Goal: Task Accomplishment & Management: Complete application form

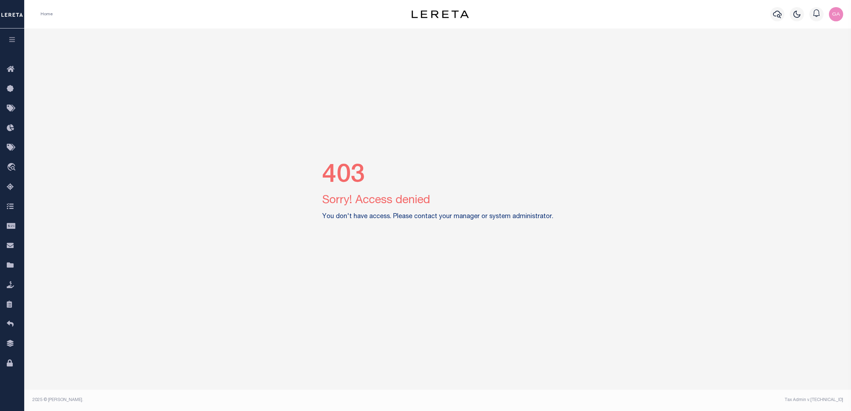
click at [837, 14] on img "button" at bounding box center [836, 14] width 14 height 14
click at [811, 52] on span "Sign out" at bounding box center [807, 50] width 20 height 5
click at [833, 15] on img "button" at bounding box center [836, 14] width 14 height 14
click at [831, 10] on img "button" at bounding box center [836, 14] width 14 height 14
click at [836, 13] on img "button" at bounding box center [836, 14] width 14 height 14
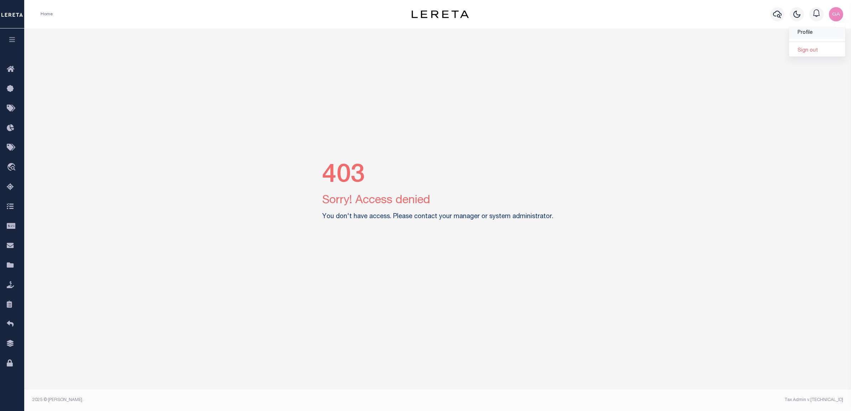
click at [815, 35] on link "Profile" at bounding box center [817, 33] width 56 height 12
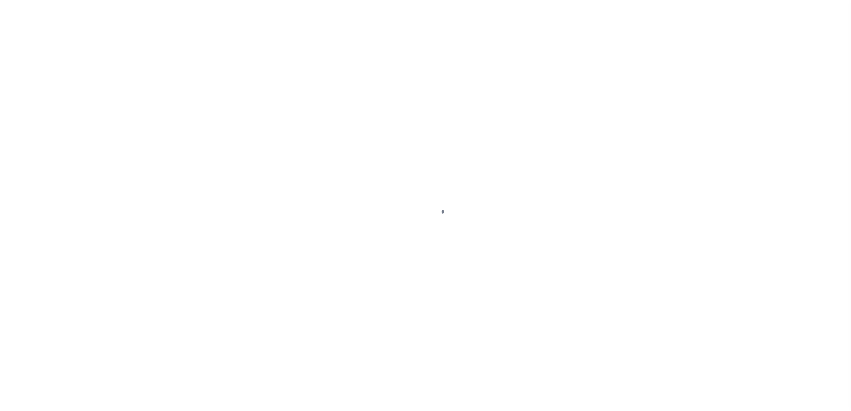
type input "-"
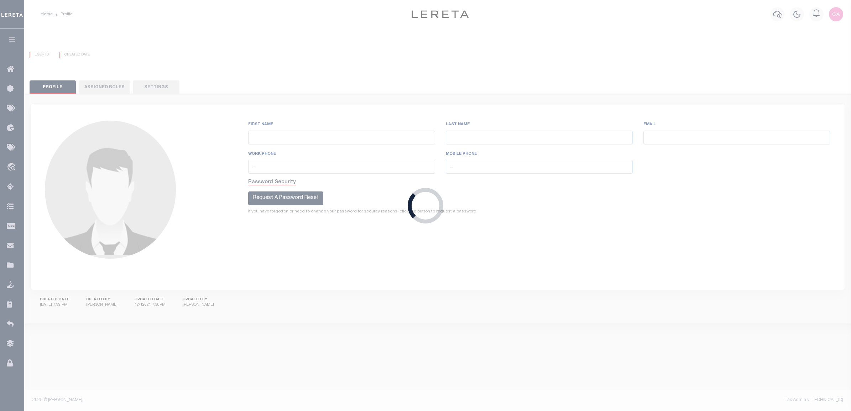
click at [837, 14] on div "Loading..." at bounding box center [425, 205] width 851 height 411
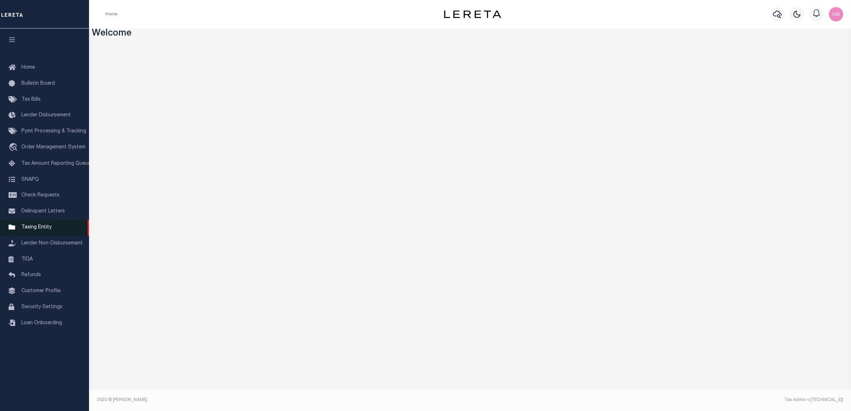
click at [31, 230] on span "Taxing Entity" at bounding box center [36, 227] width 30 height 5
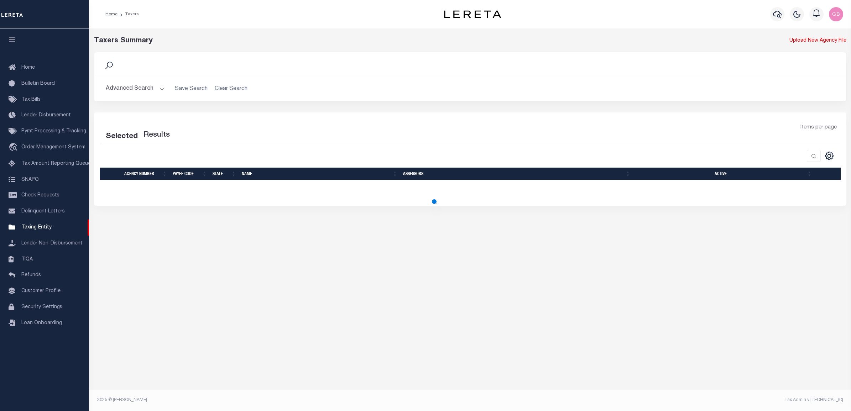
click at [159, 89] on button "Advanced Search" at bounding box center [135, 89] width 59 height 14
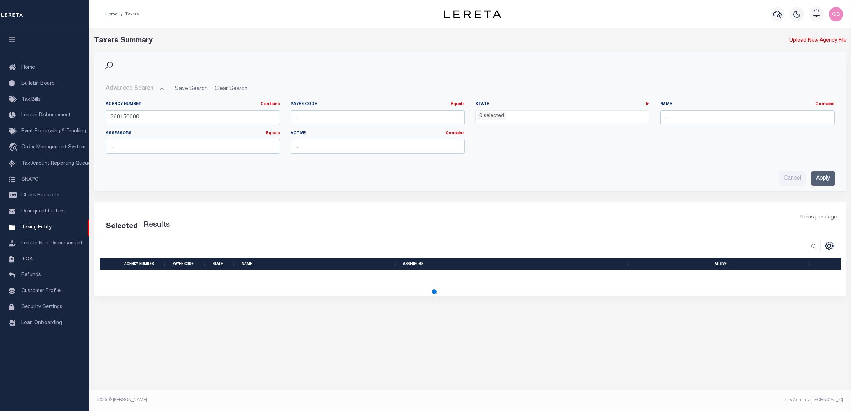
click at [822, 176] on input "Apply" at bounding box center [822, 178] width 23 height 15
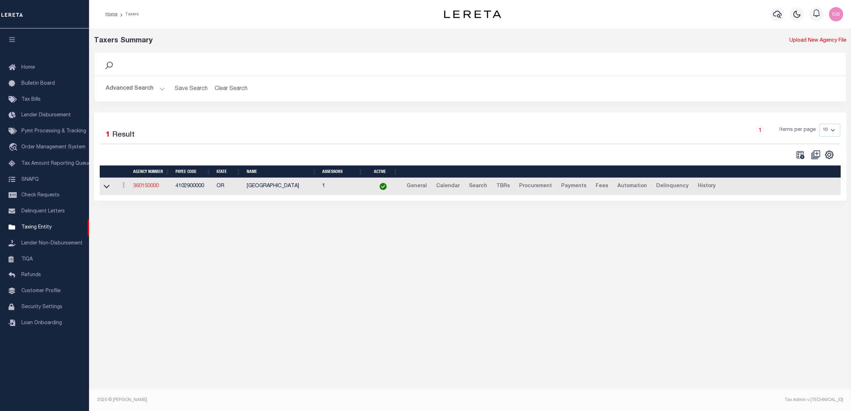
click at [145, 185] on link "360150000" at bounding box center [146, 186] width 26 height 5
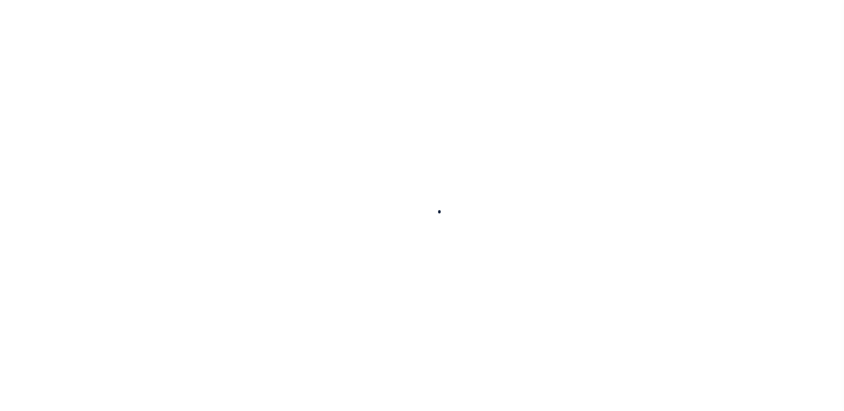
select select
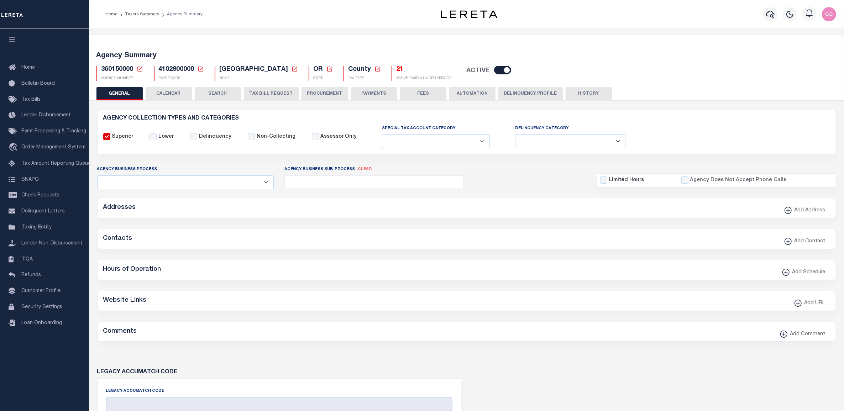
checkbox input "false"
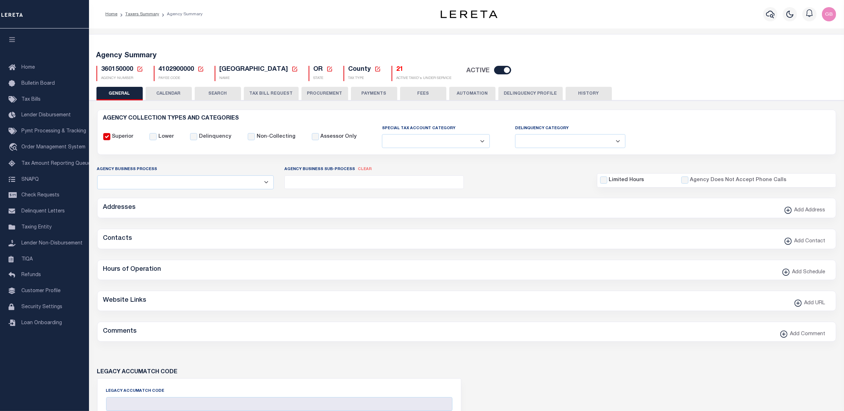
type input "4102900000"
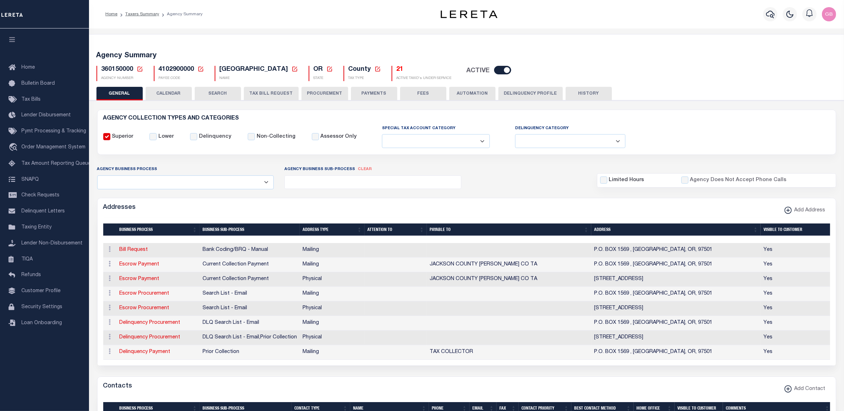
click at [260, 94] on button "TAX BILL REQUEST" at bounding box center [271, 94] width 55 height 14
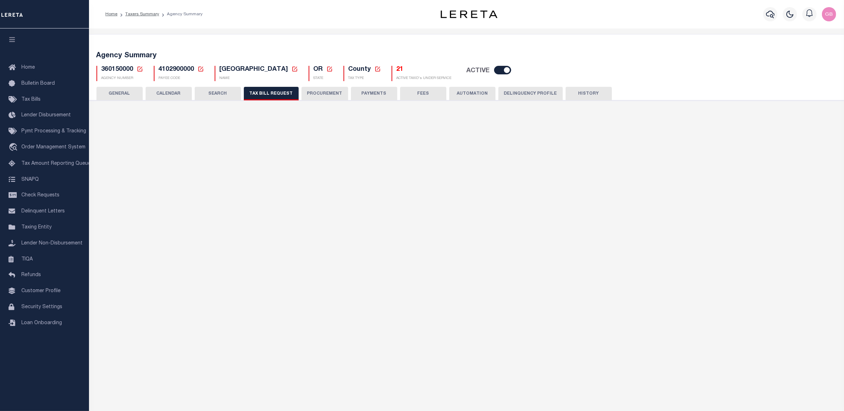
checkbox input "false"
select select "22"
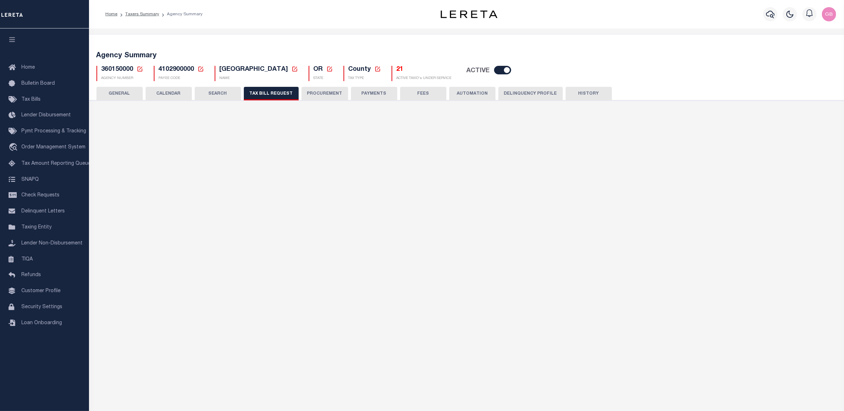
select select "true"
select select "9"
type input "LTS"
select select
type input "1"
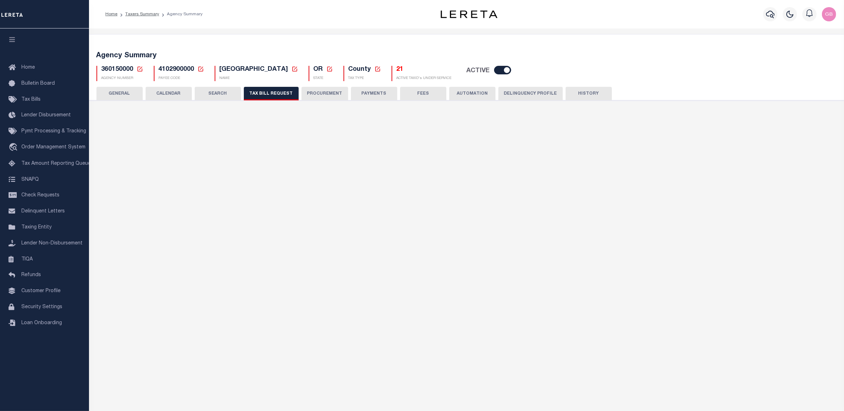
select select "4100743000"
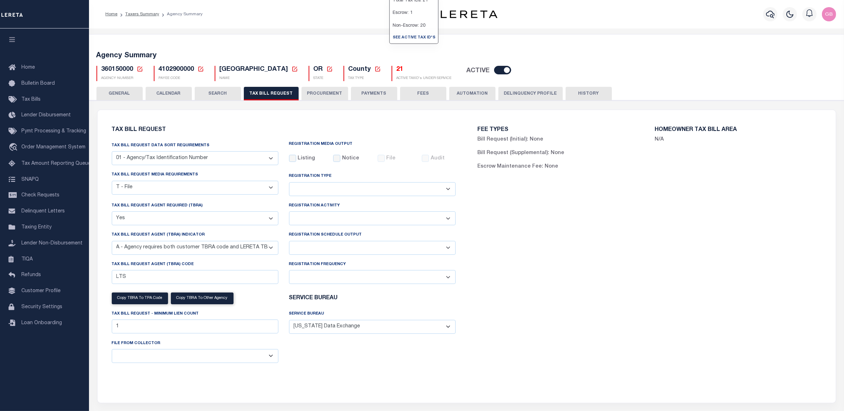
click at [397, 69] on h5 "21" at bounding box center [424, 70] width 55 height 8
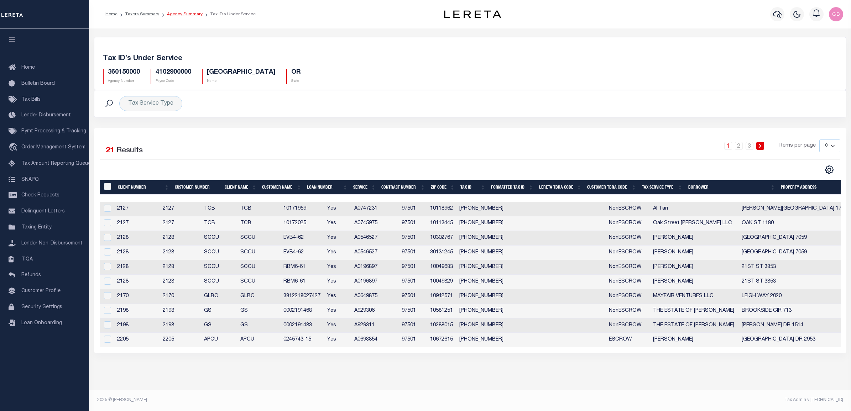
click at [187, 13] on link "Agency Summary" at bounding box center [185, 14] width 36 height 4
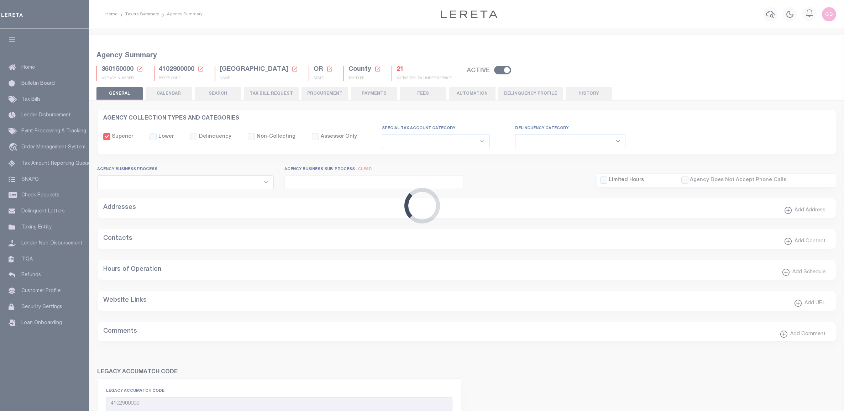
select select
click at [256, 93] on button "TAX BILL REQUEST" at bounding box center [271, 94] width 55 height 14
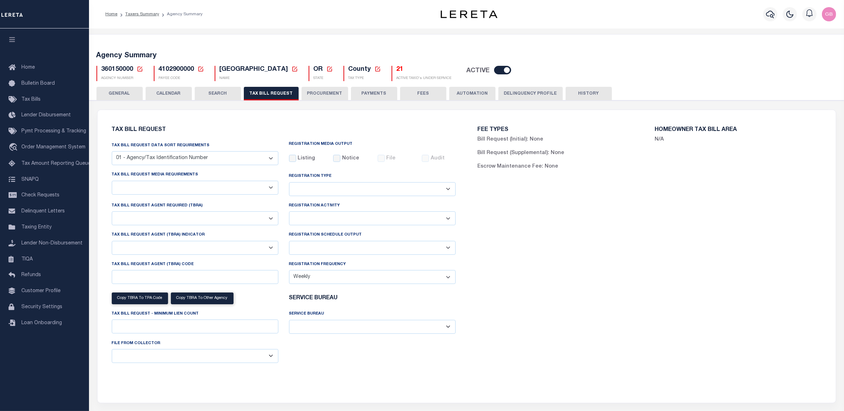
checkbox input "false"
select select "22"
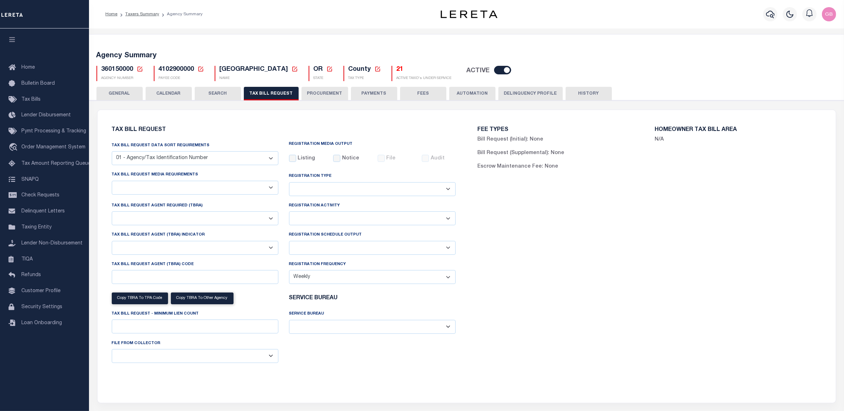
select select "true"
select select "9"
type input "LTS"
select select
type input "1"
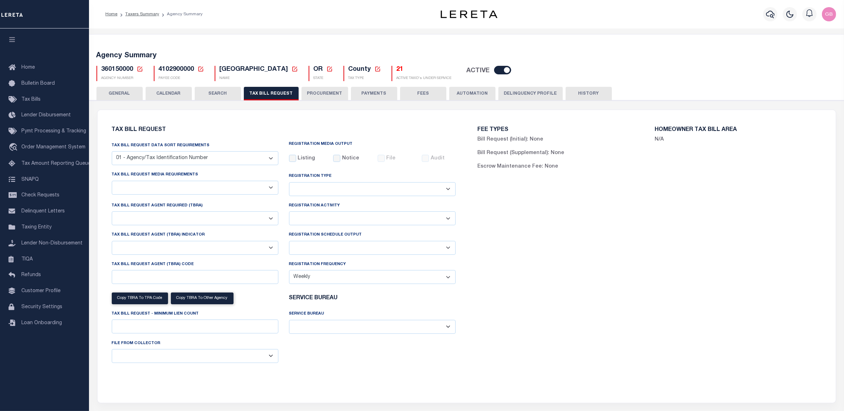
select select "4100743000"
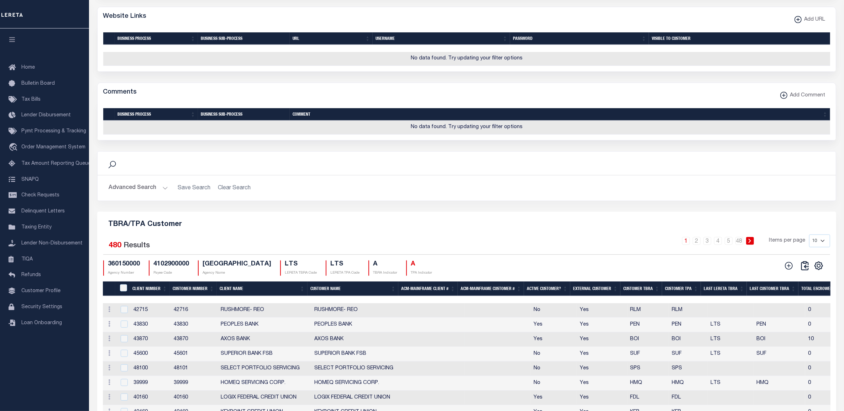
scroll to position [791, 0]
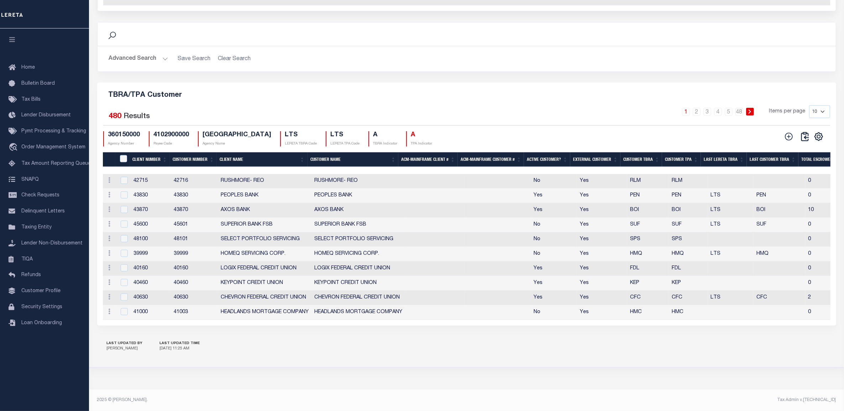
drag, startPoint x: 816, startPoint y: 107, endPoint x: 816, endPoint y: 112, distance: 5.7
click at [816, 107] on select "10 25 50 100" at bounding box center [819, 111] width 21 height 13
select select "100"
click at [809, 105] on select "10 25 50 100" at bounding box center [819, 111] width 21 height 13
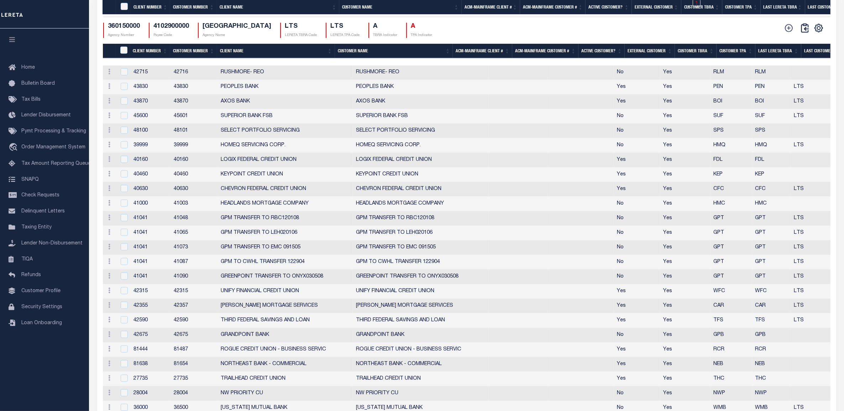
scroll to position [969, 0]
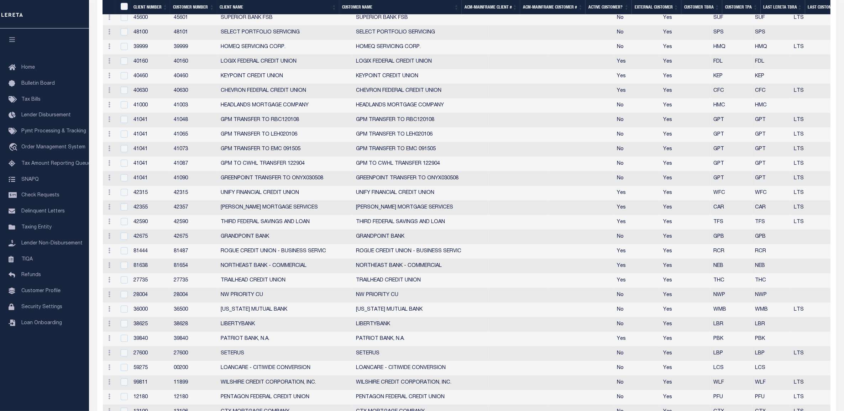
click at [150, 6] on th "Client Number" at bounding box center [151, 7] width 40 height 15
click at [151, 4] on th "Client Number" at bounding box center [151, 7] width 40 height 15
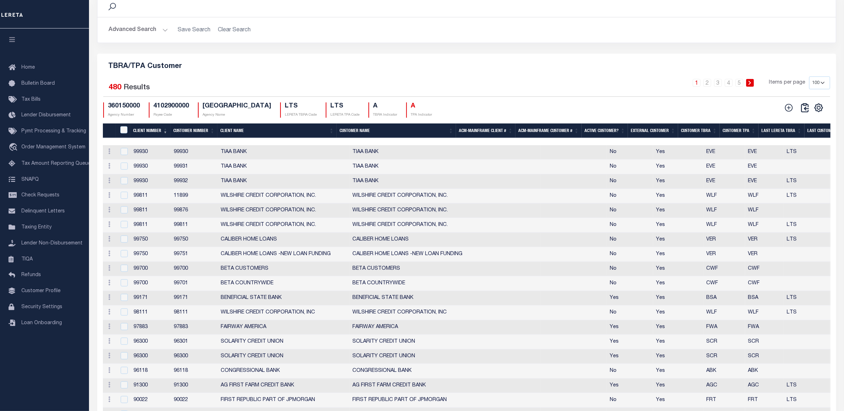
scroll to position [880, 0]
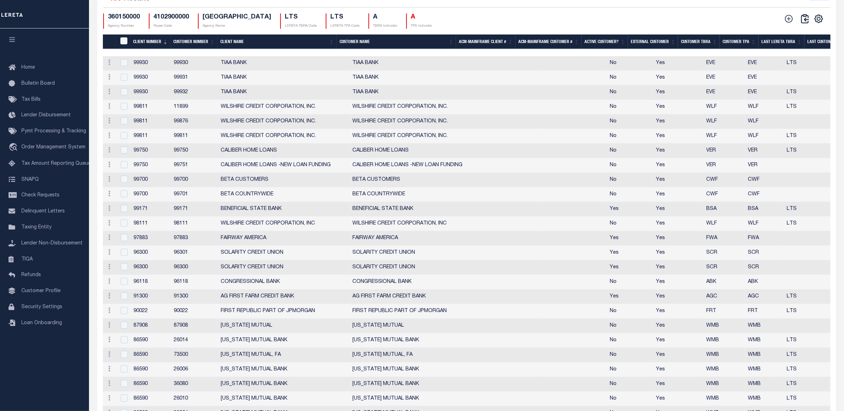
click at [149, 49] on th "Client Number" at bounding box center [150, 42] width 40 height 15
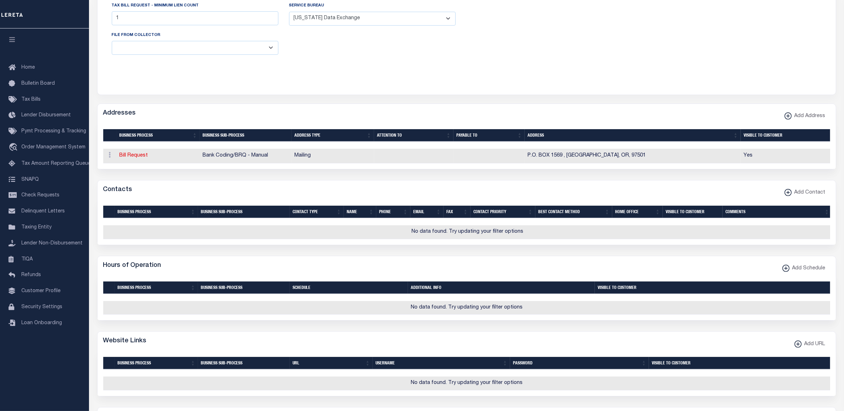
scroll to position [0, 0]
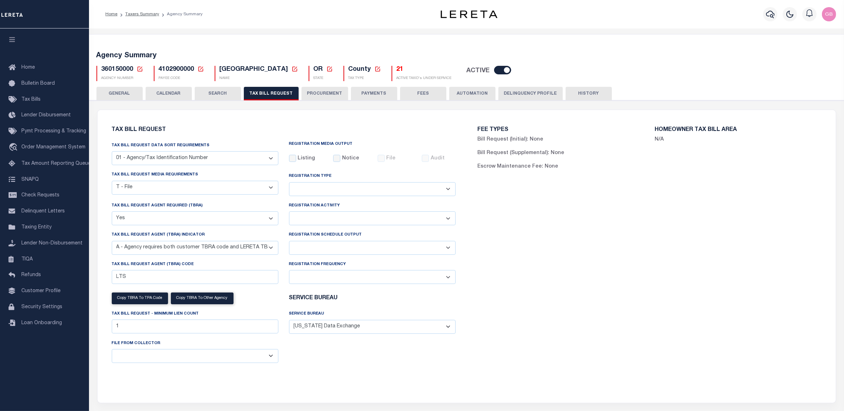
click at [139, 68] on icon at bounding box center [140, 69] width 6 height 6
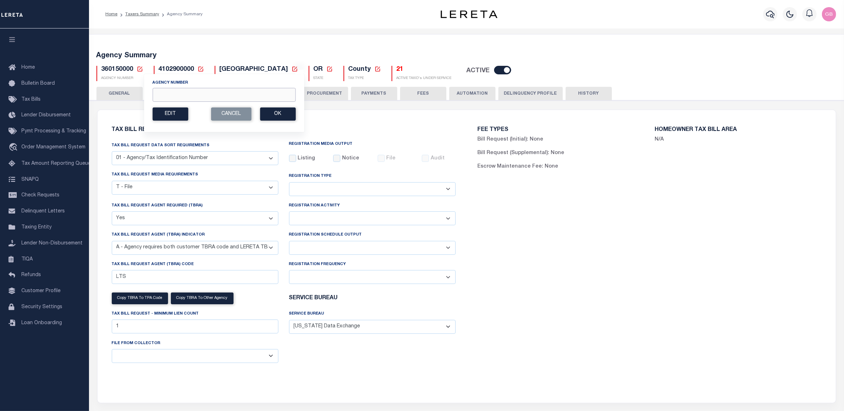
drag, startPoint x: 192, startPoint y: 98, endPoint x: 227, endPoint y: 98, distance: 35.2
click at [192, 98] on input "Agency Number" at bounding box center [223, 95] width 143 height 14
type input "220070000"
click at [267, 112] on button "Ok" at bounding box center [278, 114] width 36 height 13
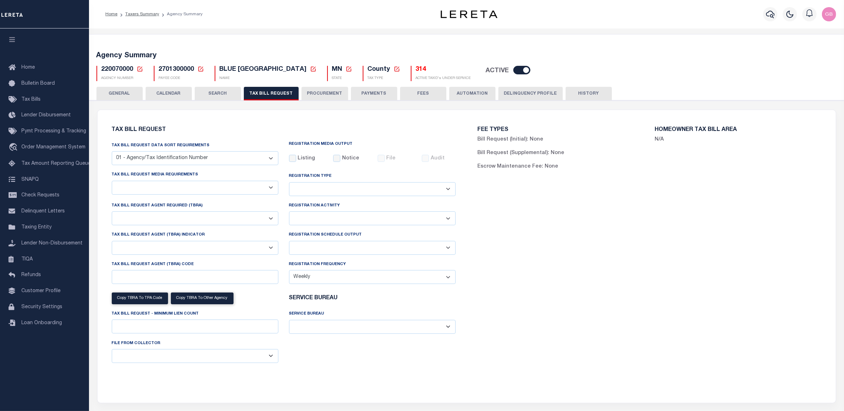
select select "22"
select select "true"
select select "14"
select select "1"
select select
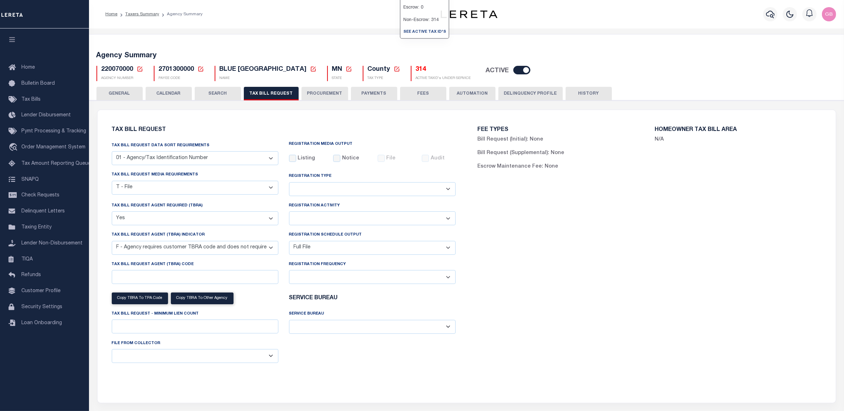
click at [416, 70] on h5 "314" at bounding box center [443, 70] width 55 height 8
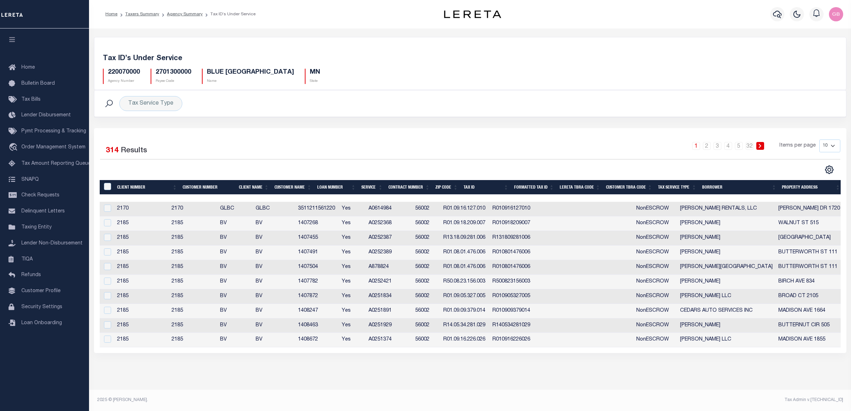
click at [132, 188] on th "Client Number" at bounding box center [147, 187] width 66 height 15
drag, startPoint x: 317, startPoint y: 213, endPoint x: 356, endPoint y: 214, distance: 39.5
click at [339, 214] on td "3511211561220" at bounding box center [316, 209] width 43 height 15
checkbox input "true"
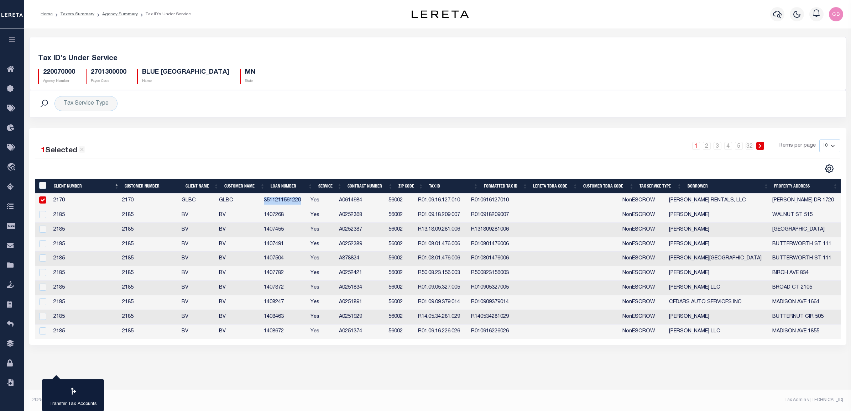
copy td "3511211561220"
click at [113, 15] on link "Agency Summary" at bounding box center [120, 14] width 36 height 4
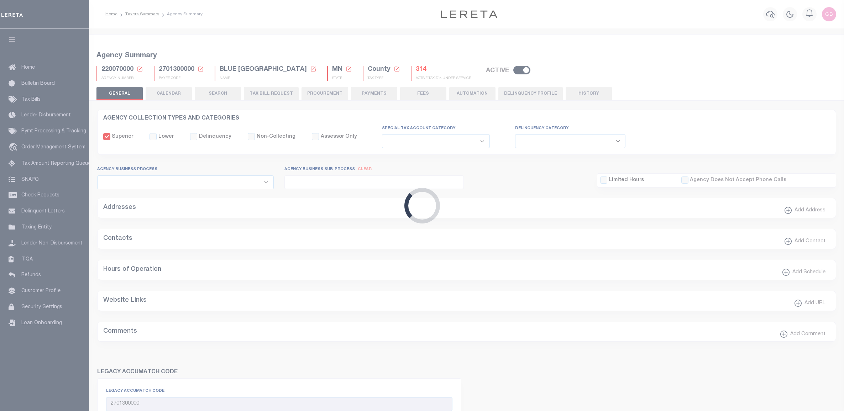
select select
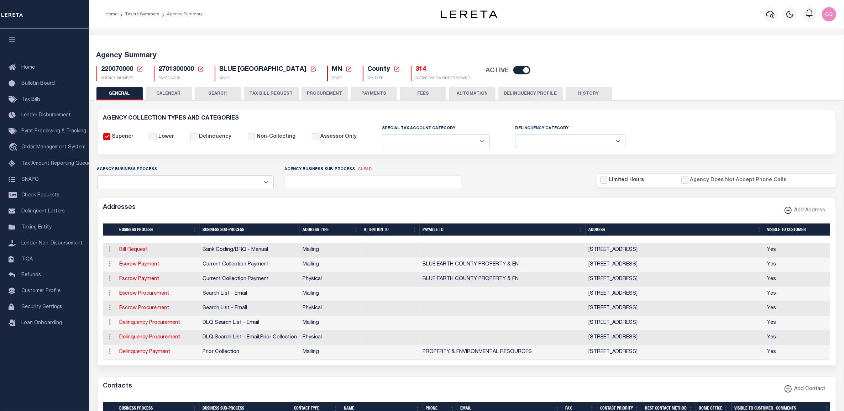
click at [274, 90] on button "TAX BILL REQUEST" at bounding box center [271, 94] width 55 height 14
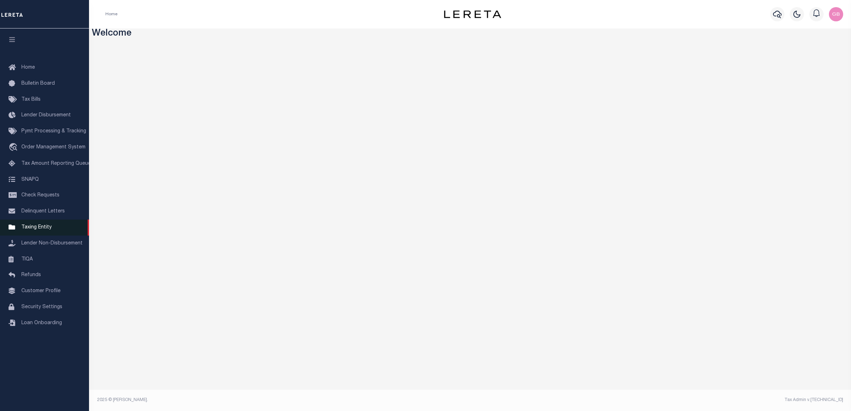
click at [29, 226] on link "Taxing Entity" at bounding box center [44, 228] width 89 height 16
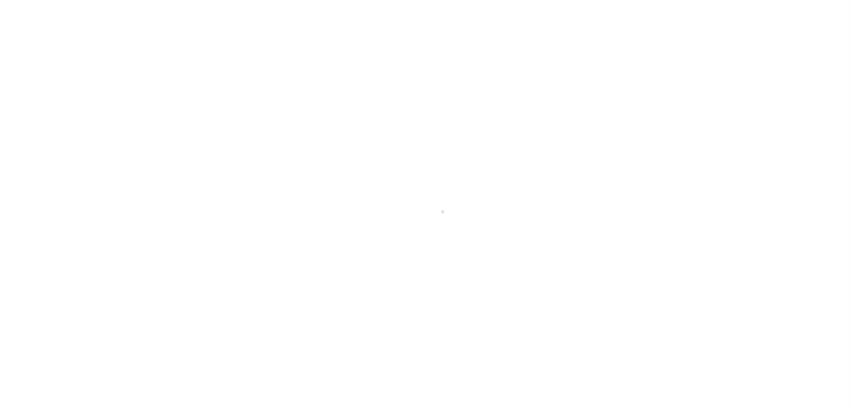
select select
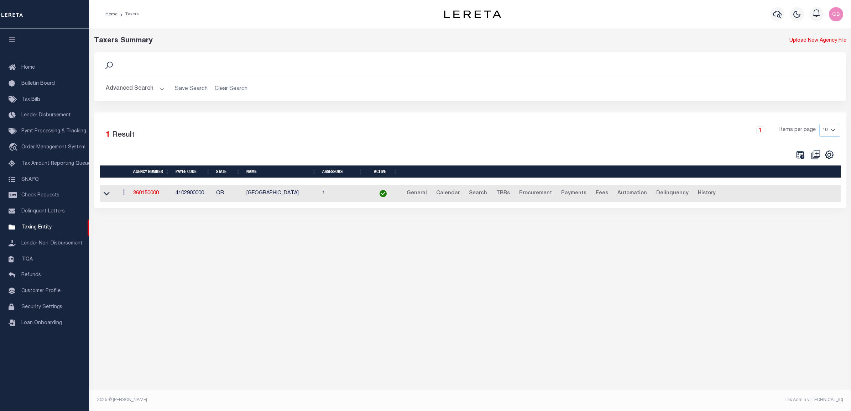
click at [134, 90] on button "Advanced Search" at bounding box center [135, 89] width 59 height 14
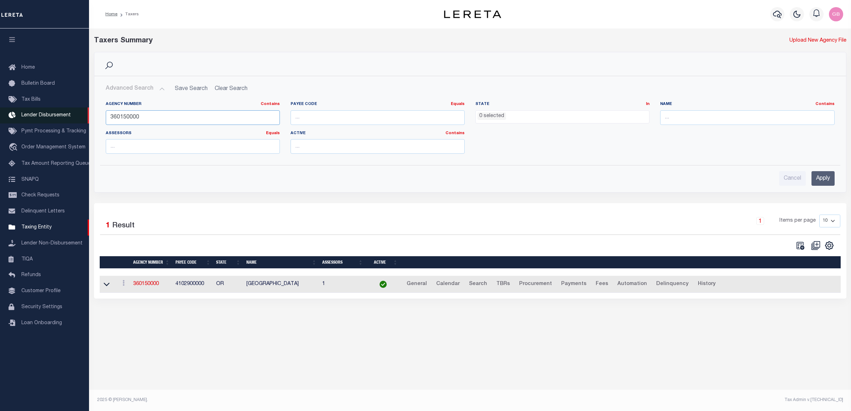
drag, startPoint x: 143, startPoint y: 117, endPoint x: 38, endPoint y: 124, distance: 104.8
click at [28, 125] on div "Home Taxers Profile" at bounding box center [425, 199] width 851 height 399
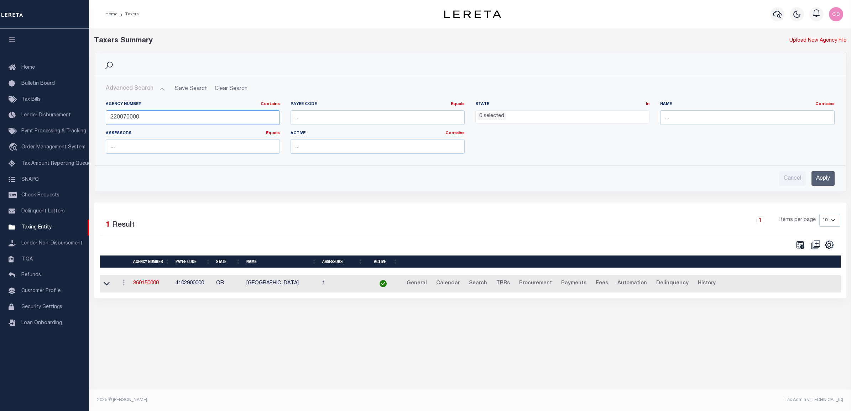
type input "220070000"
click at [818, 184] on input "Apply" at bounding box center [822, 178] width 23 height 15
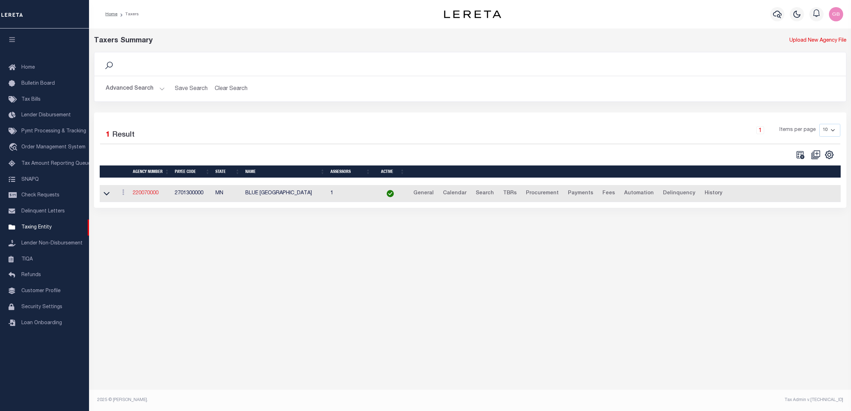
click at [145, 193] on link "220070000" at bounding box center [146, 193] width 26 height 5
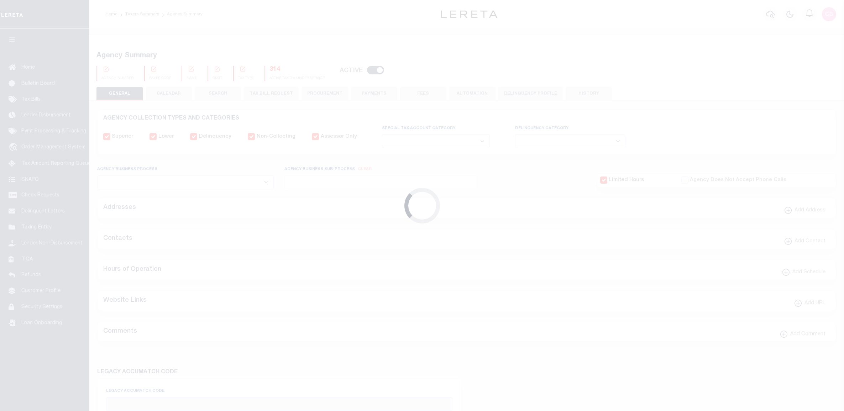
select select
checkbox input "false"
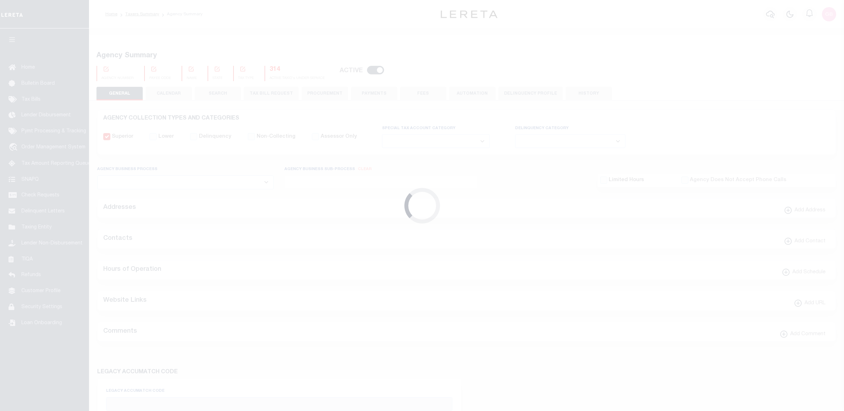
checkbox input "false"
type input "2701300000"
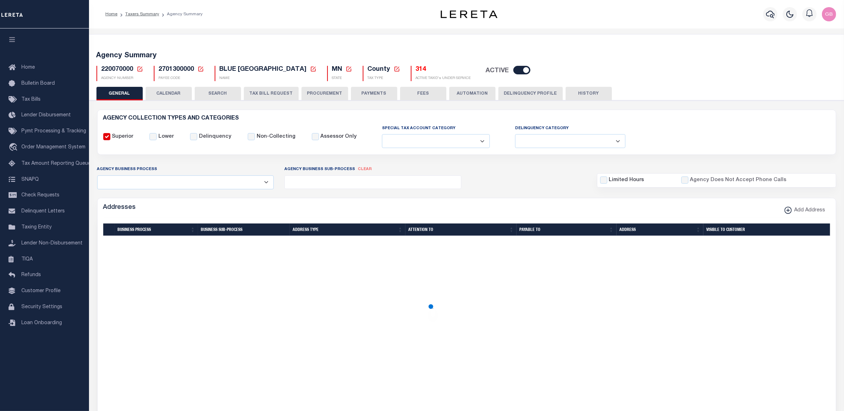
click at [274, 93] on button "TAX BILL REQUEST" at bounding box center [271, 94] width 55 height 14
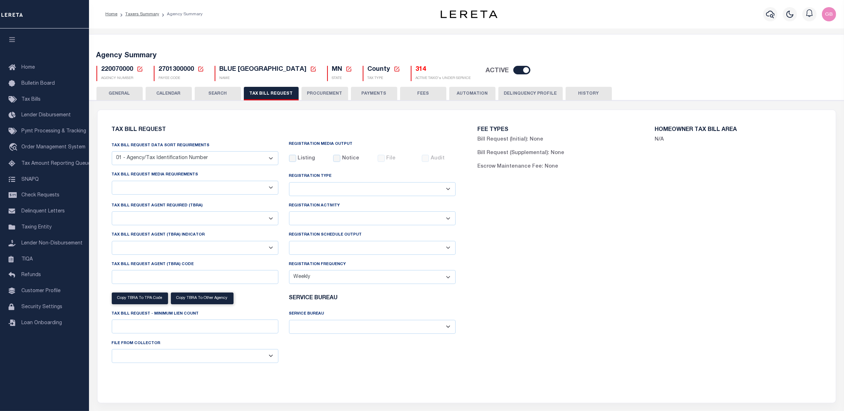
select select "22"
select select "true"
select select "14"
select select "1"
select select
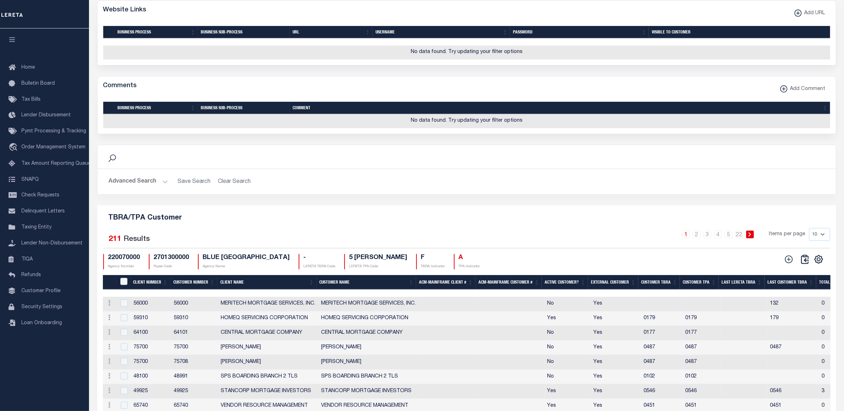
scroll to position [791, 0]
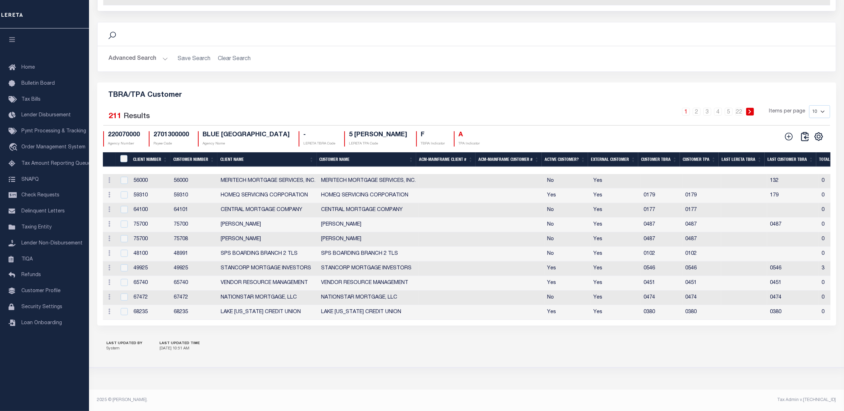
click at [614, 154] on th "External Customer" at bounding box center [613, 159] width 50 height 15
click at [618, 152] on th "External Customer" at bounding box center [613, 159] width 50 height 15
click at [825, 106] on select "10 25 50 100" at bounding box center [819, 111] width 21 height 13
select select "100"
click at [809, 105] on select "10 25 50 100" at bounding box center [819, 111] width 21 height 13
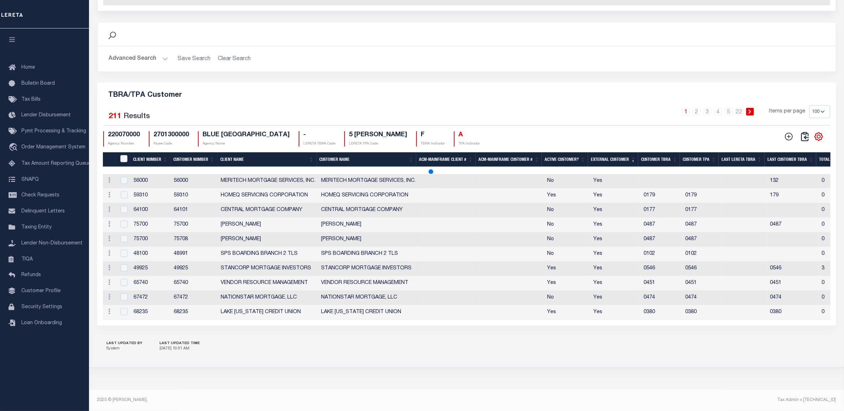
drag, startPoint x: 821, startPoint y: 130, endPoint x: 788, endPoint y: 179, distance: 58.8
click at [821, 132] on icon at bounding box center [818, 136] width 9 height 9
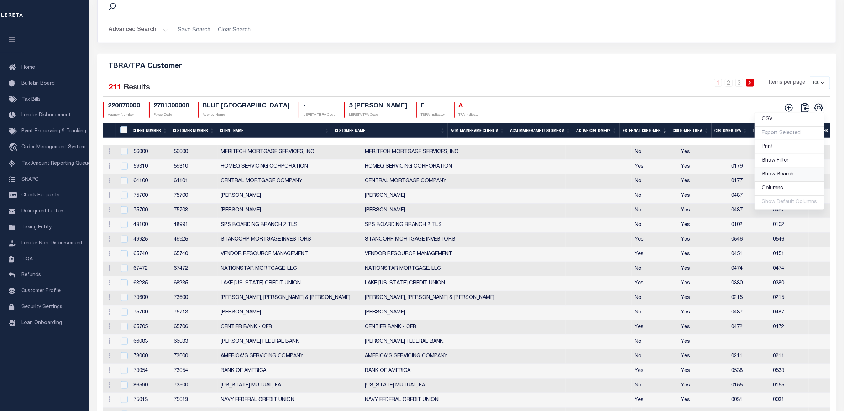
click at [784, 182] on link "Show Search" at bounding box center [789, 175] width 69 height 14
click at [783, 165] on span "Show Filter" at bounding box center [775, 162] width 27 height 5
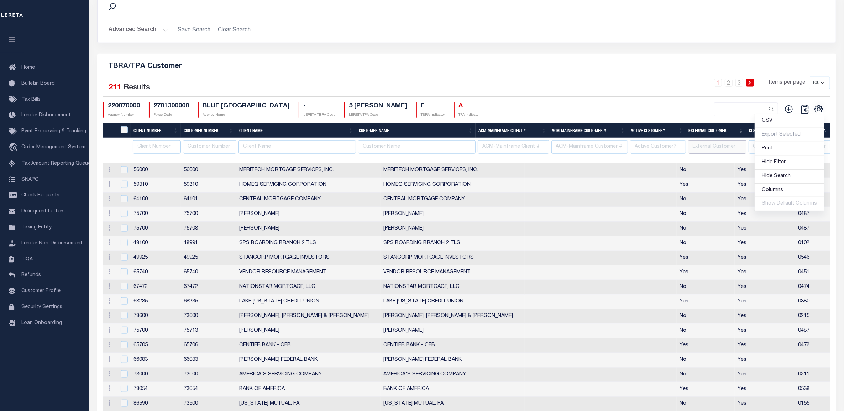
click at [717, 154] on input "text" at bounding box center [717, 147] width 58 height 14
type input "No"
click at [502, 95] on div "1 2 3 Items per page 10 25 50 100" at bounding box center [559, 86] width 543 height 19
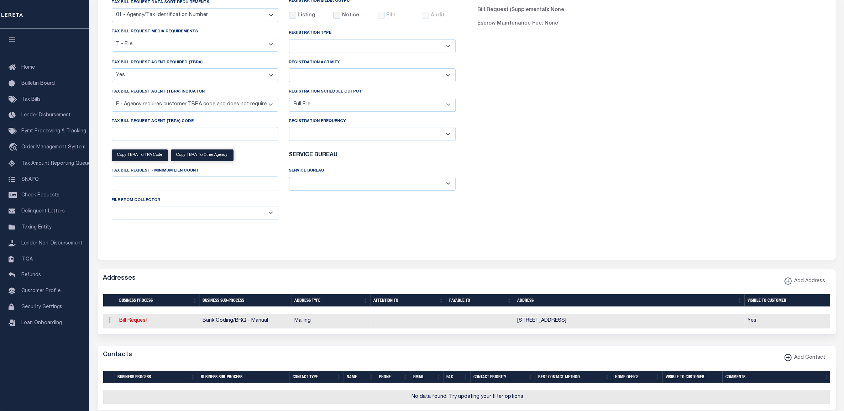
scroll to position [0, 0]
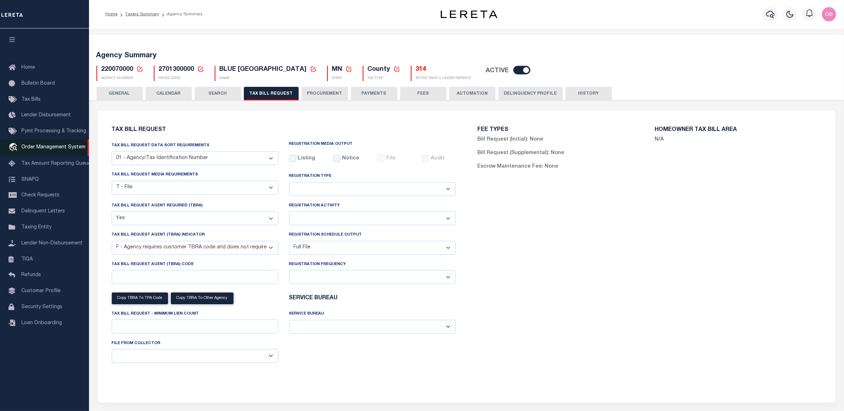
click at [37, 150] on span "Order Management System" at bounding box center [53, 147] width 64 height 5
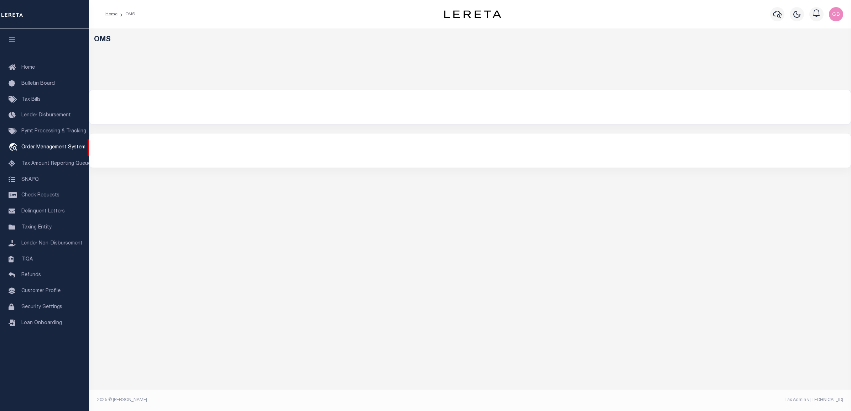
select select "200"
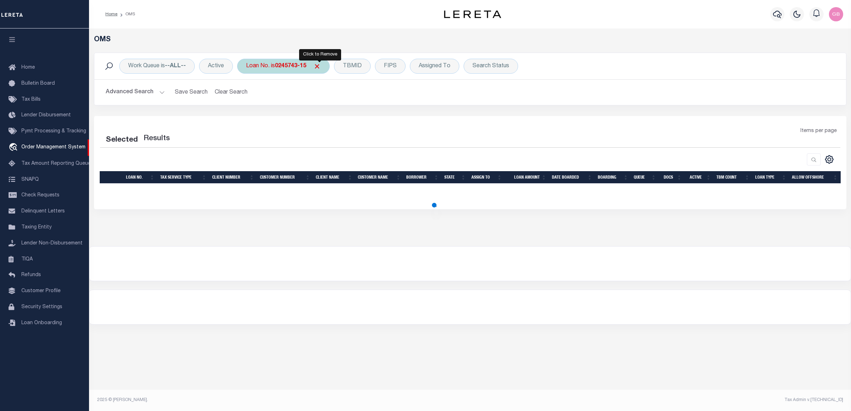
click at [319, 65] on span "Click to Remove" at bounding box center [316, 66] width 7 height 7
click at [251, 69] on div "Loan No." at bounding box center [257, 66] width 41 height 15
select select "200"
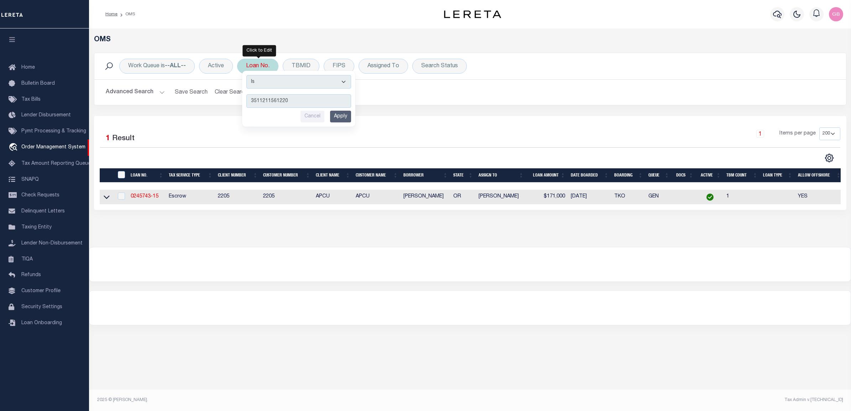
type input "3511211561220"
click at [345, 119] on input "Apply" at bounding box center [340, 117] width 21 height 12
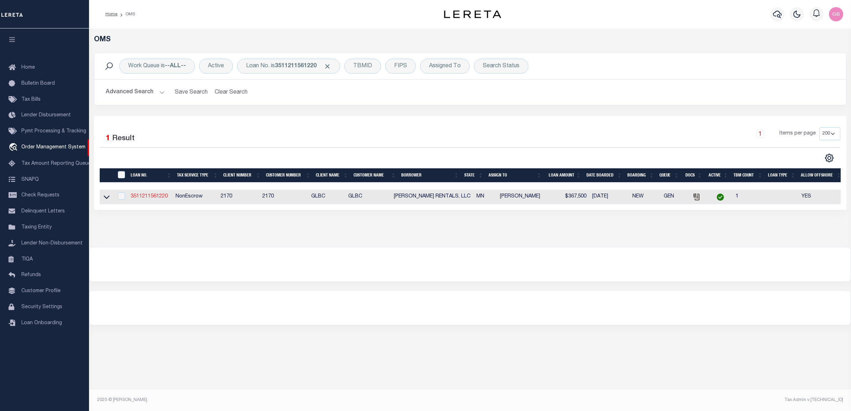
click at [148, 198] on link "3511211561220" at bounding box center [149, 196] width 37 height 5
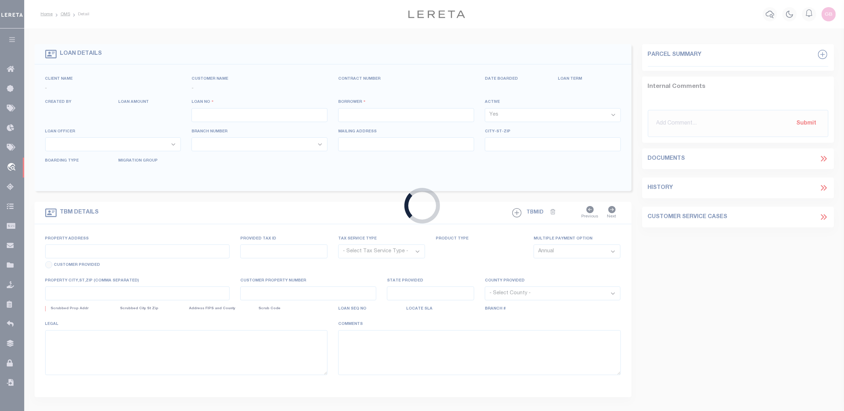
type input "3511211561220"
type input "WASIK RENTALS, LLC"
select select
type input "PO BOX 2891"
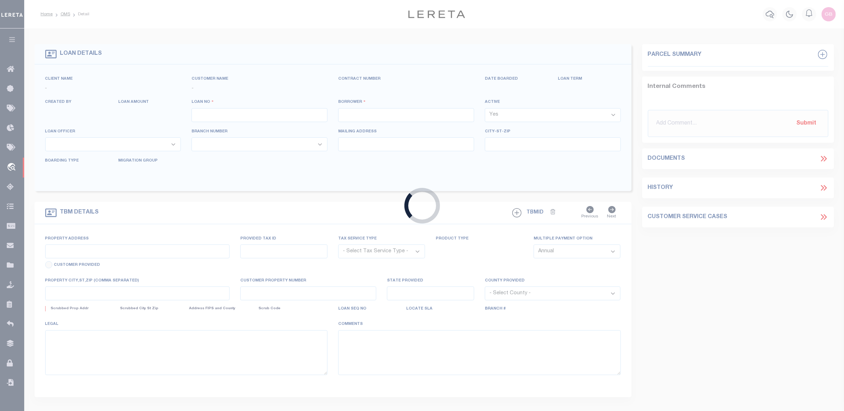
type input "MISSOULA MT 59806-2891"
select select "NonEscrow"
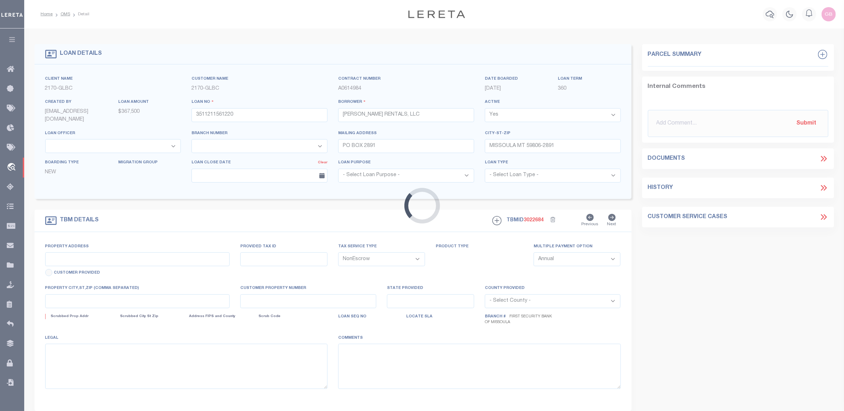
select select "4570"
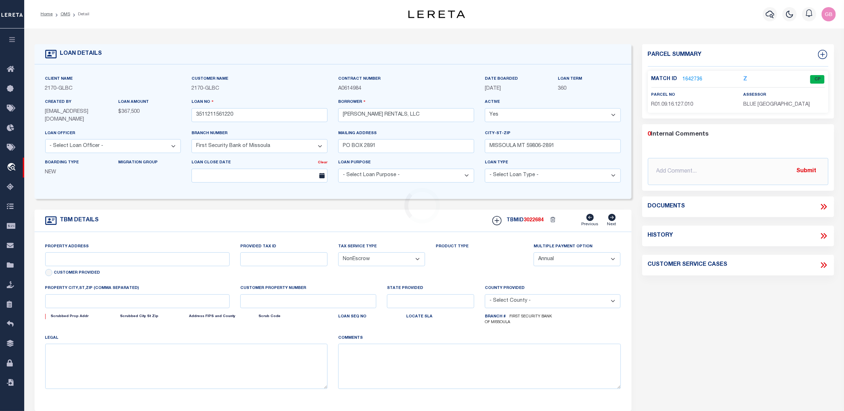
type input "1720 BASSETT DR"
type input "R02.09.16.127.010"
select select
type input "MANKATO MN 56001"
type input "MN"
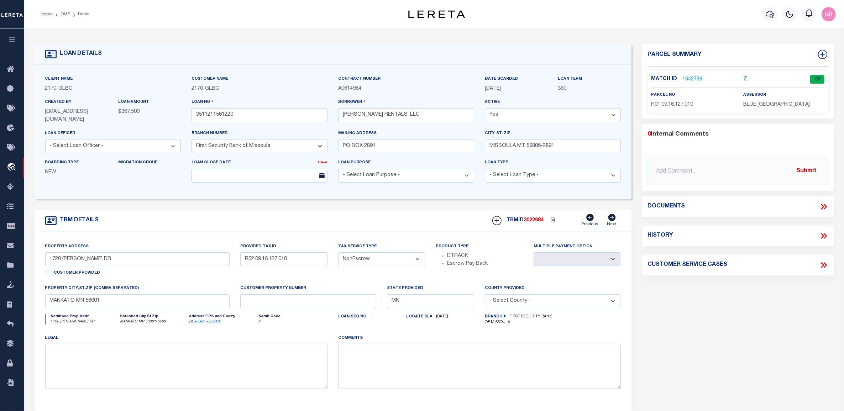
click at [694, 80] on link "1642736" at bounding box center [693, 79] width 20 height 7
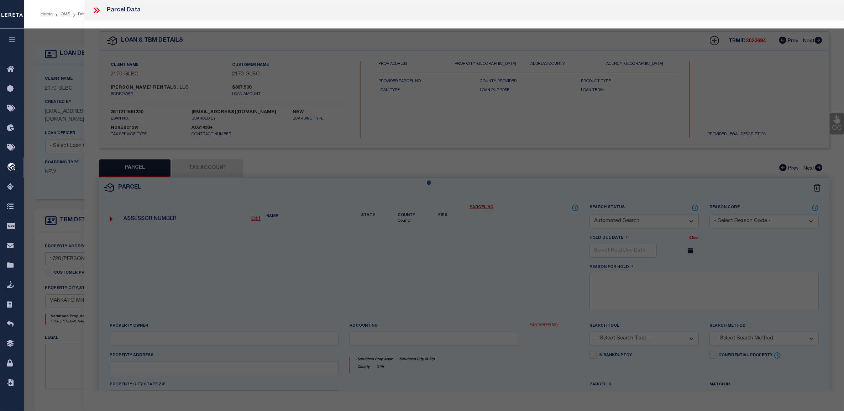
checkbox input "false"
select select "CP"
type input "WASIK RENTALS LLC"
select select
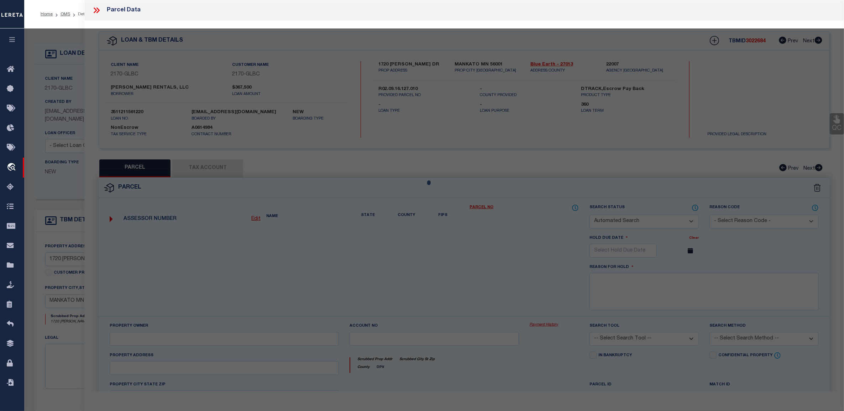
type input "1720 BASSETT DR"
type input "MANKATO MN 56001"
type textarea "CIC 59 BASSETT SQUARE CONDO UNIT 1728 & 46% INT IN COMMON ELEMENT"
type textarea "7-8-22 MMC no longer New Property per website. New property"
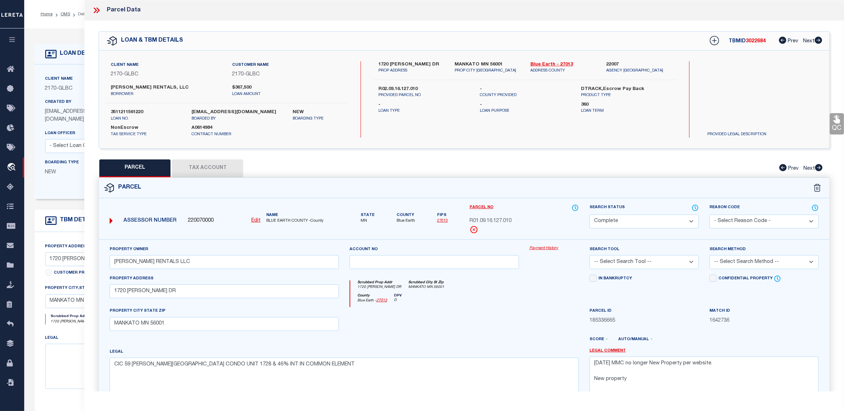
click at [96, 8] on icon at bounding box center [96, 10] width 9 height 9
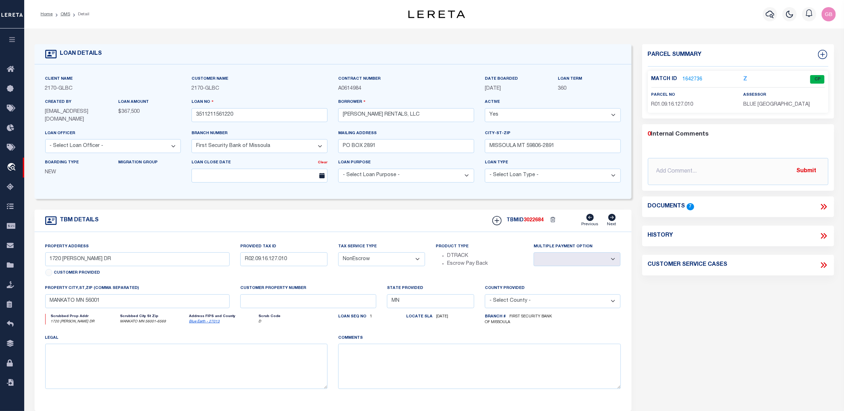
click at [375, 257] on select "- Select Tax Service Type - Escrow NonEscrow" at bounding box center [381, 259] width 87 height 14
select select "Escrow"
click at [338, 253] on select "- Select Tax Service Type - Escrow NonEscrow" at bounding box center [381, 259] width 87 height 14
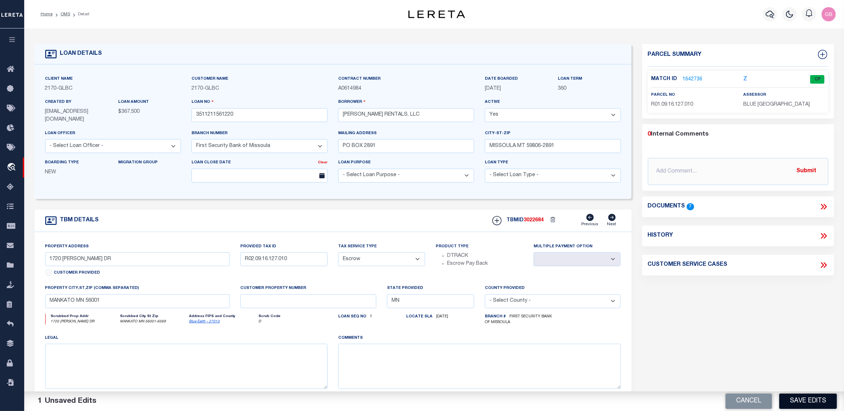
click at [803, 400] on button "Save Edits" at bounding box center [808, 401] width 58 height 15
click at [13, 269] on icon at bounding box center [12, 265] width 11 height 9
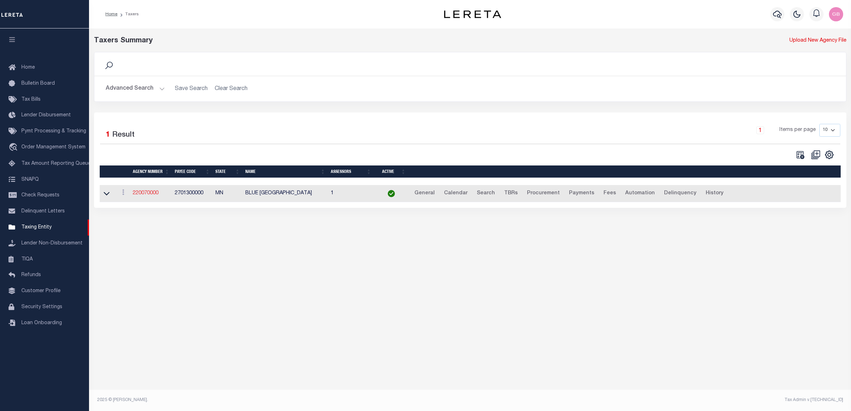
click at [137, 195] on link "220070000" at bounding box center [146, 193] width 26 height 5
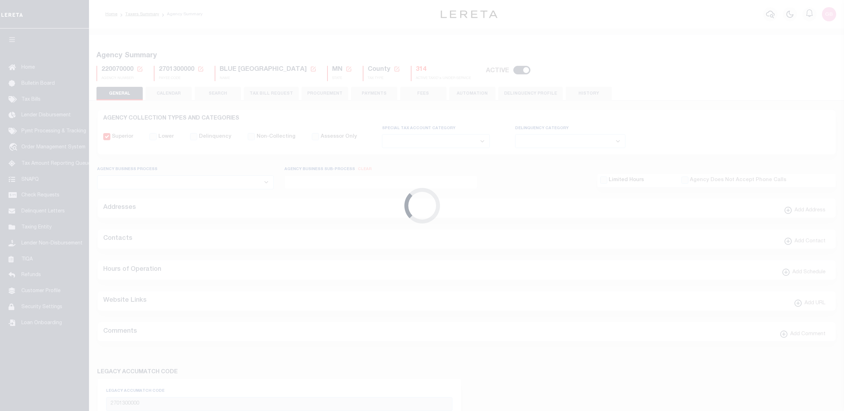
select select
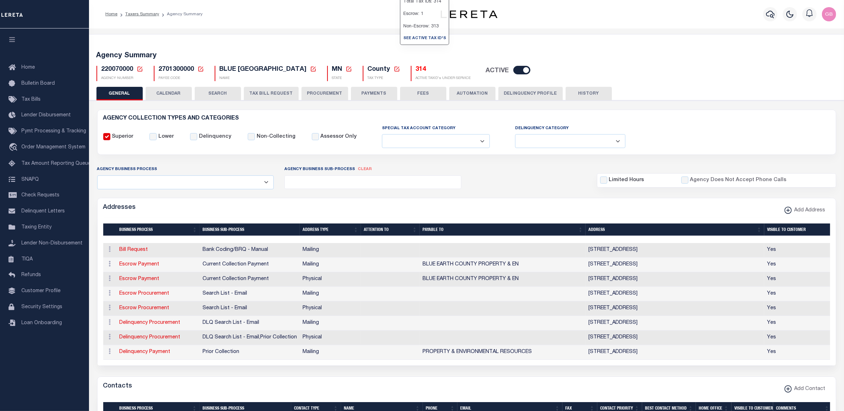
click at [416, 71] on h5 "314" at bounding box center [443, 70] width 55 height 8
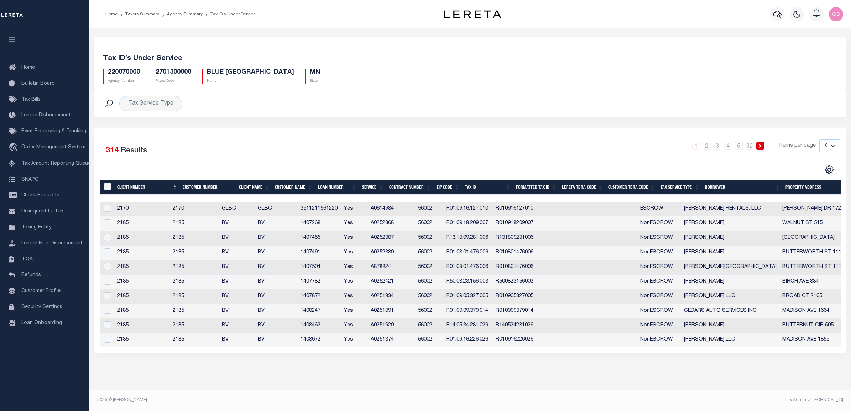
click at [176, 15] on link "Agency Summary" at bounding box center [185, 14] width 36 height 4
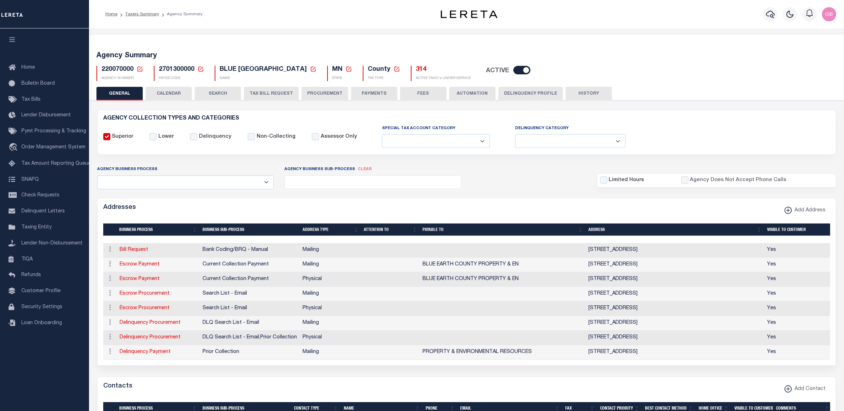
click at [259, 93] on button "TAX BILL REQUEST" at bounding box center [271, 94] width 55 height 14
select select "100"
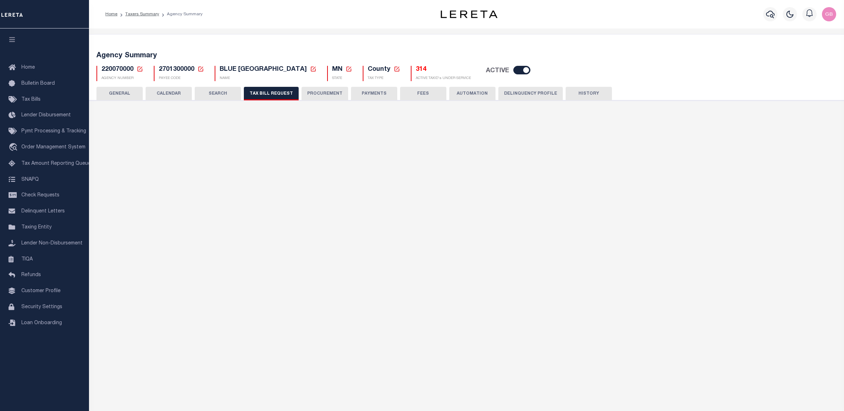
select select "22"
select select "true"
select select "14"
select select "1"
select select
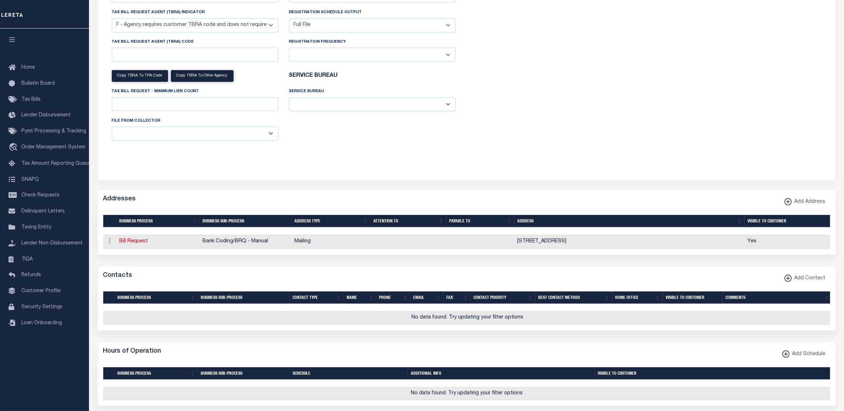
scroll to position [539, 0]
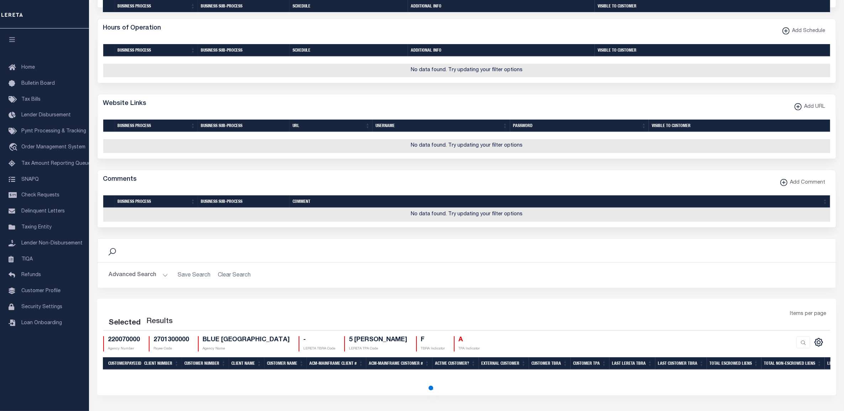
select select "100"
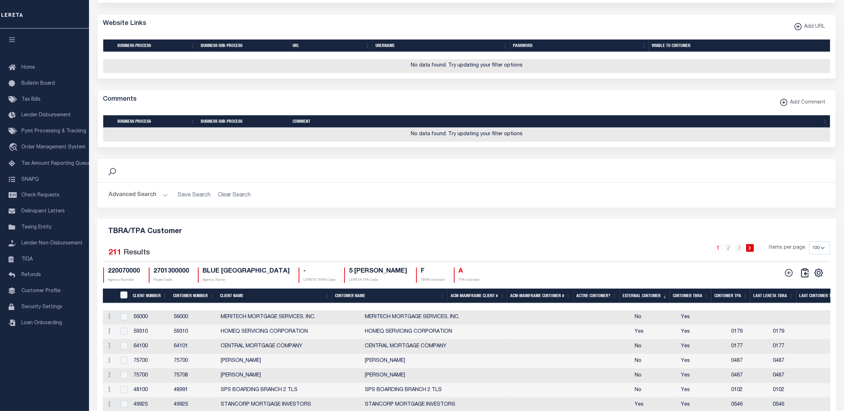
scroll to position [804, 0]
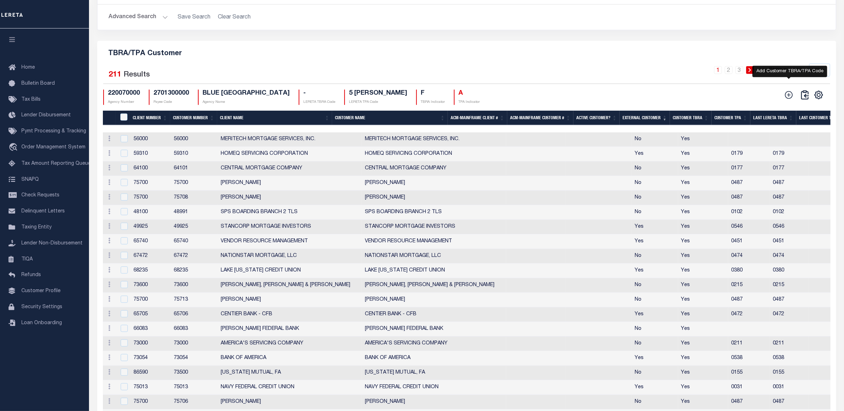
click at [790, 100] on icon at bounding box center [788, 94] width 9 height 9
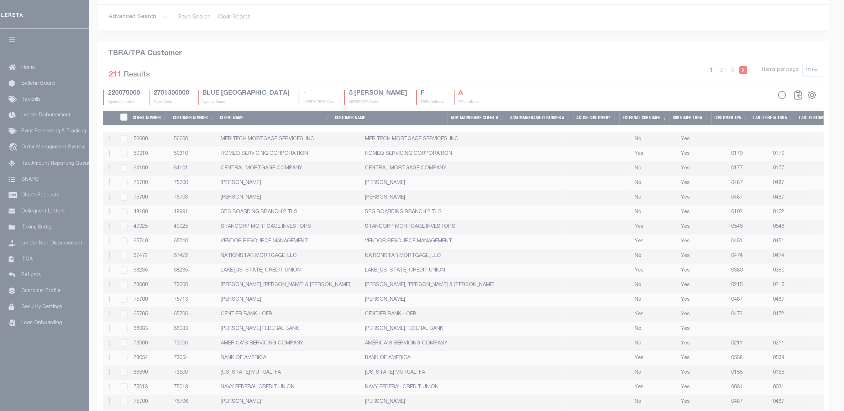
scroll to position [786, 0]
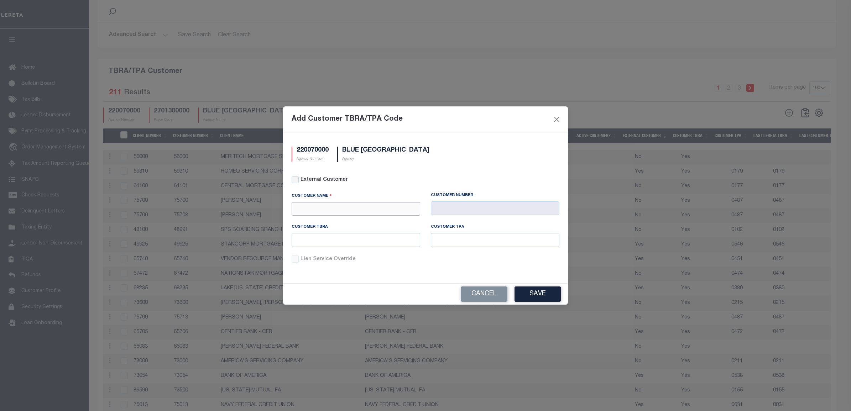
click at [348, 207] on input "text" at bounding box center [356, 209] width 129 height 14
type input "2170"
drag, startPoint x: 339, startPoint y: 206, endPoint x: 232, endPoint y: 209, distance: 107.2
click at [232, 209] on div "Add Customer TBRA/TPA Code 220070000 Agency Number BLUE EARTH COUNTY Agency Ext…" at bounding box center [425, 205] width 851 height 411
click at [492, 296] on button "Cancel" at bounding box center [484, 294] width 47 height 15
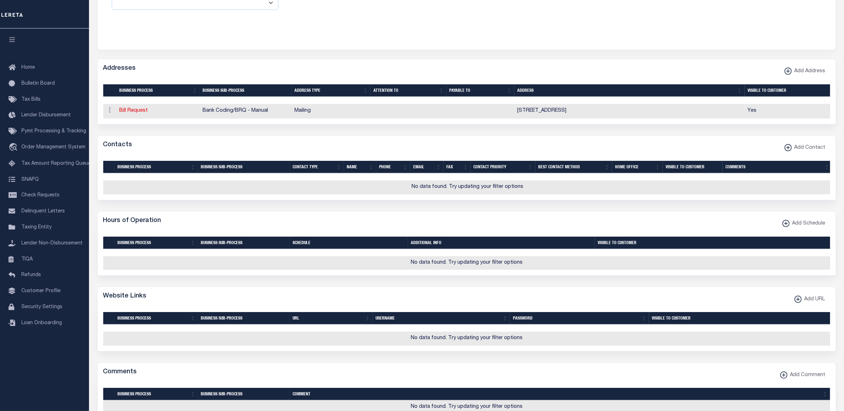
scroll to position [0, 0]
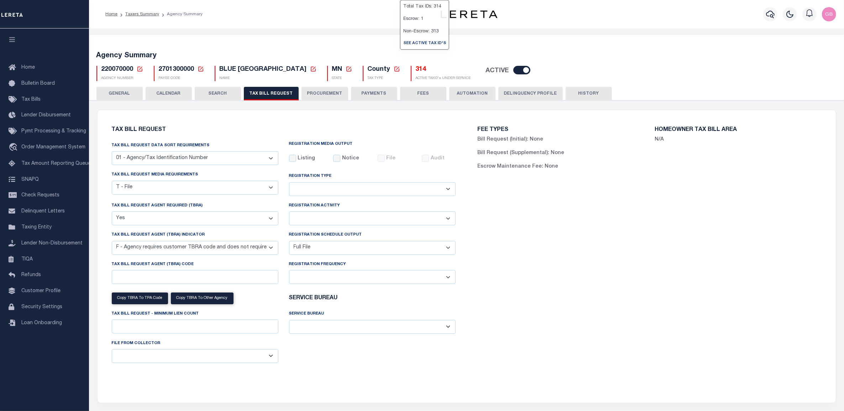
click at [416, 72] on h5 "314" at bounding box center [443, 70] width 55 height 8
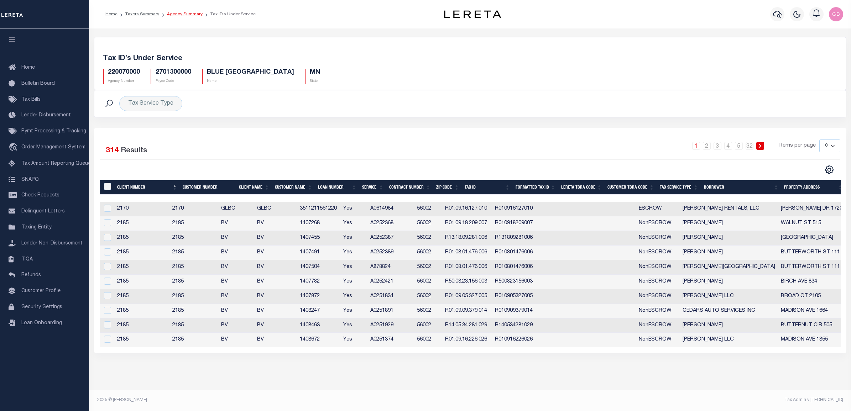
click at [189, 12] on link "Agency Summary" at bounding box center [185, 14] width 36 height 4
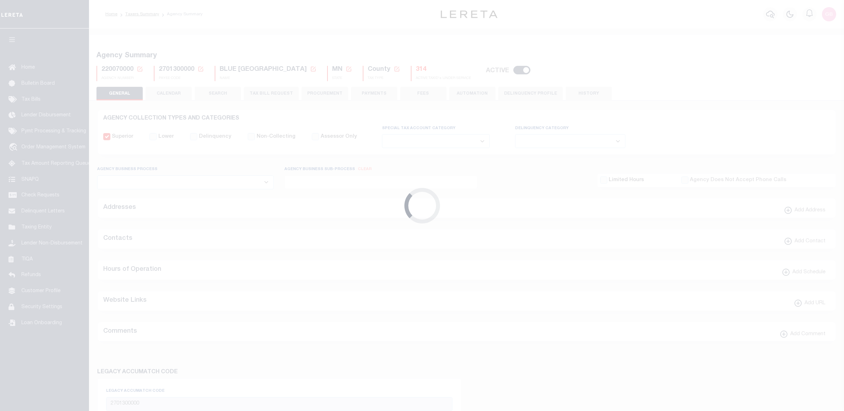
select select
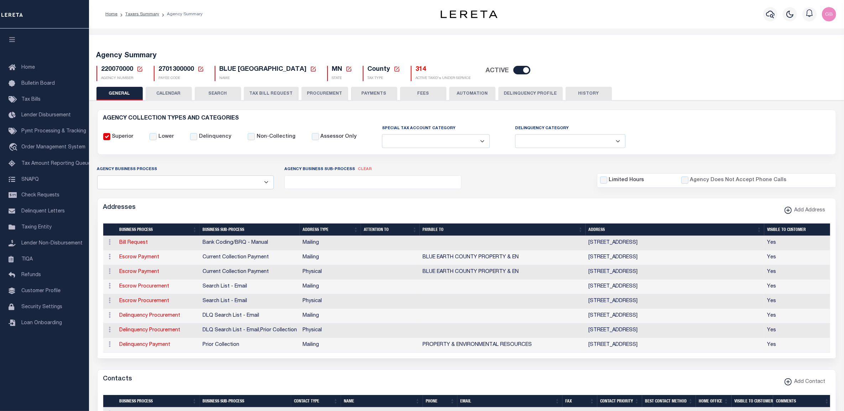
click at [257, 91] on button "TAX BILL REQUEST" at bounding box center [271, 94] width 55 height 14
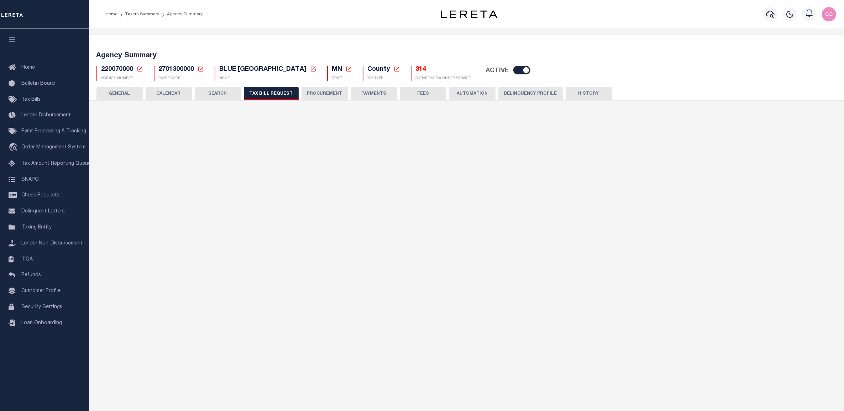
select select "100"
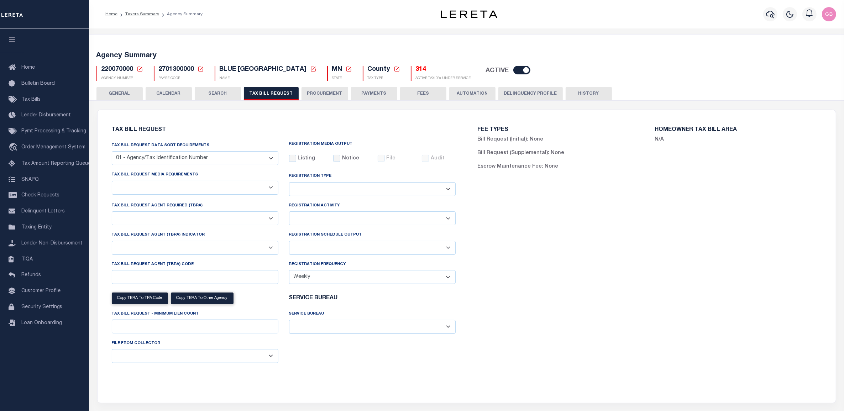
select select "22"
select select "true"
select select "14"
select select "1"
select select
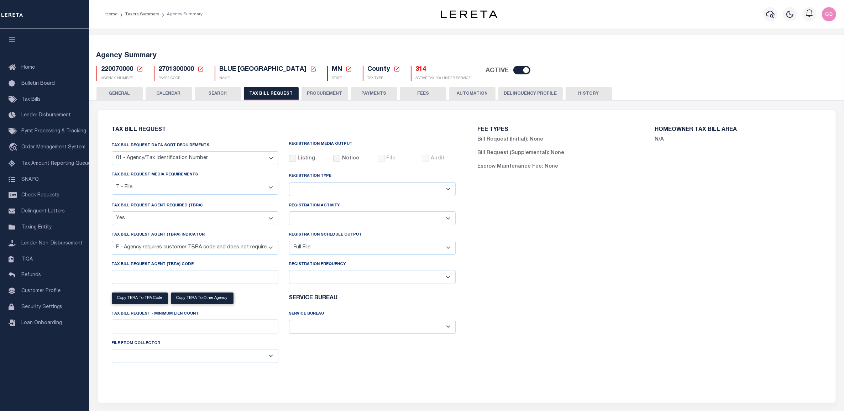
scroll to position [632, 0]
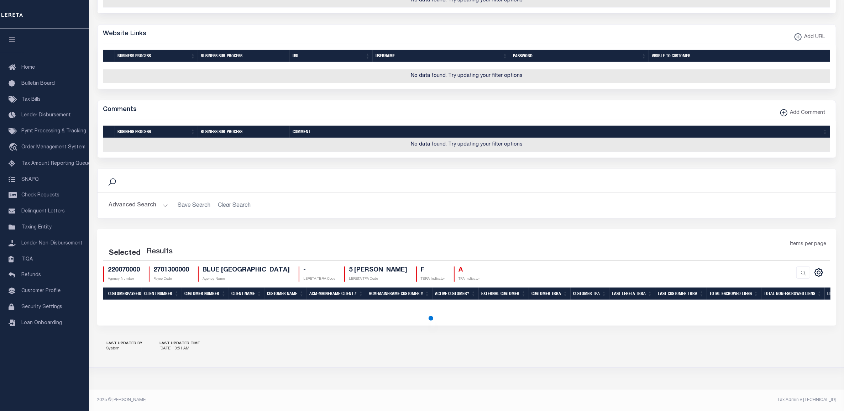
select select "100"
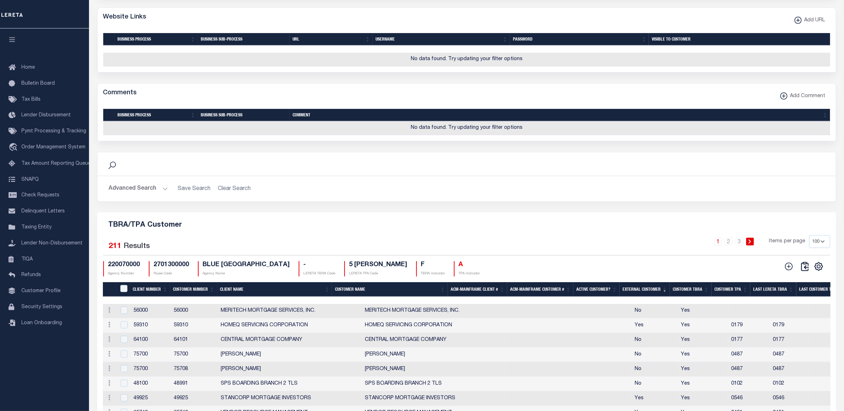
scroll to position [855, 0]
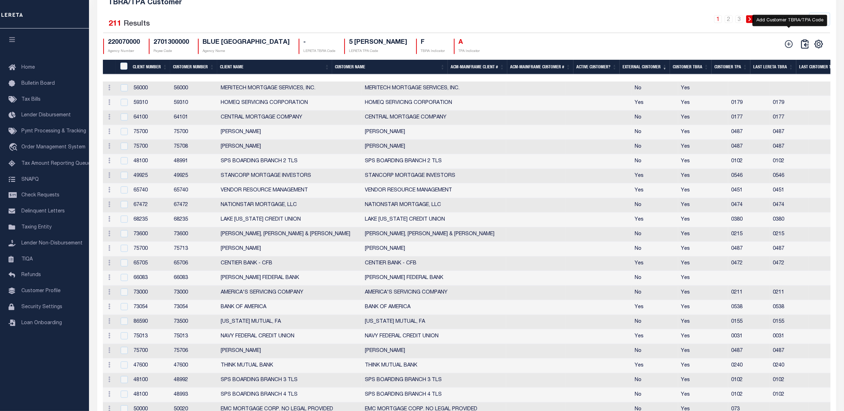
click at [791, 49] on icon at bounding box center [788, 44] width 9 height 9
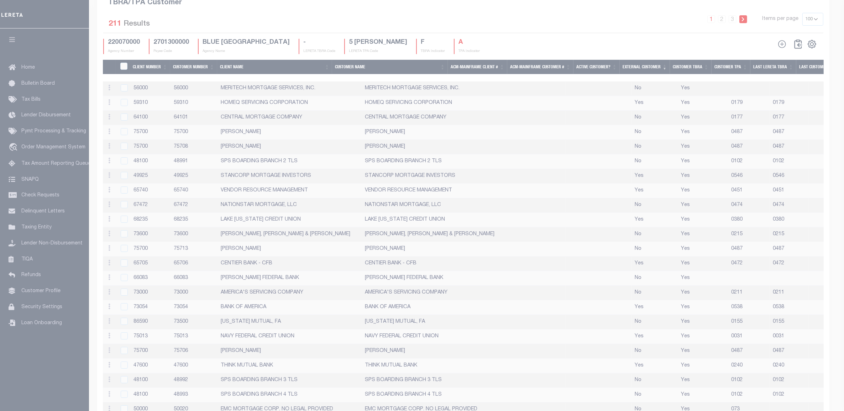
scroll to position [837, 0]
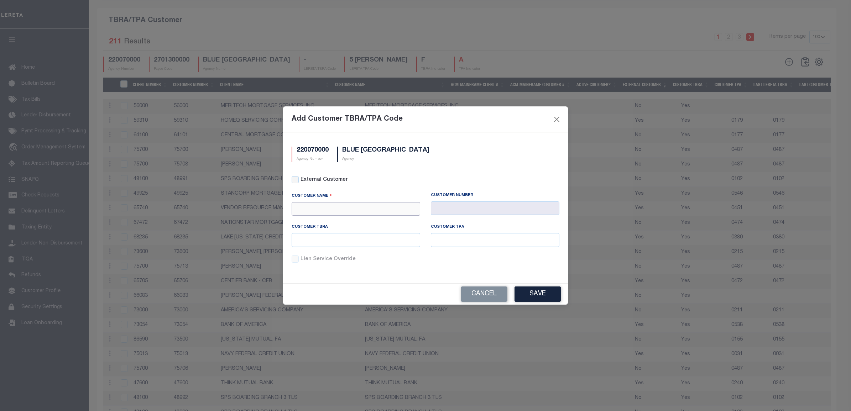
click at [341, 208] on input "text" at bounding box center [356, 209] width 129 height 14
click at [336, 221] on div "GLBC" at bounding box center [356, 221] width 128 height 11
type input "GLBC"
type input "2170"
type input "GLBC"
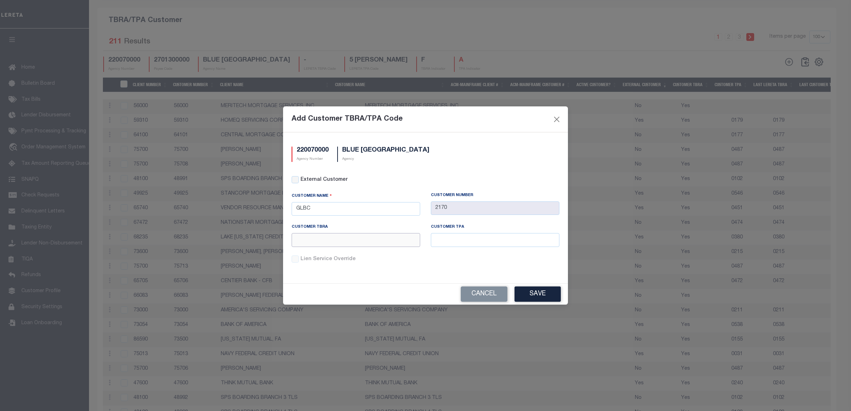
click at [387, 240] on input "text" at bounding box center [356, 240] width 129 height 14
type input "9"
type input "TEST"
click at [536, 291] on button "Save" at bounding box center [537, 294] width 46 height 15
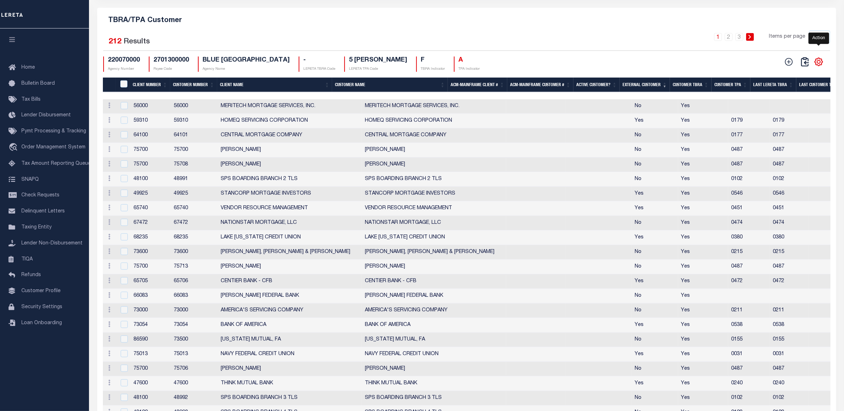
click at [816, 66] on icon "" at bounding box center [819, 62] width 8 height 8
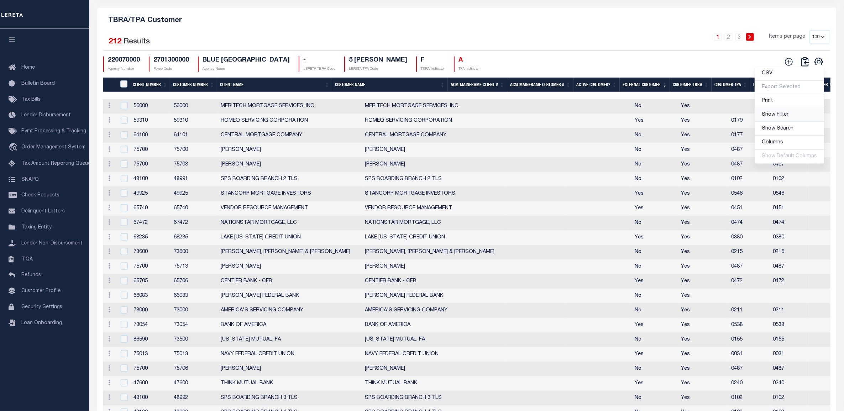
click at [776, 117] on span "Show Filter" at bounding box center [775, 114] width 27 height 5
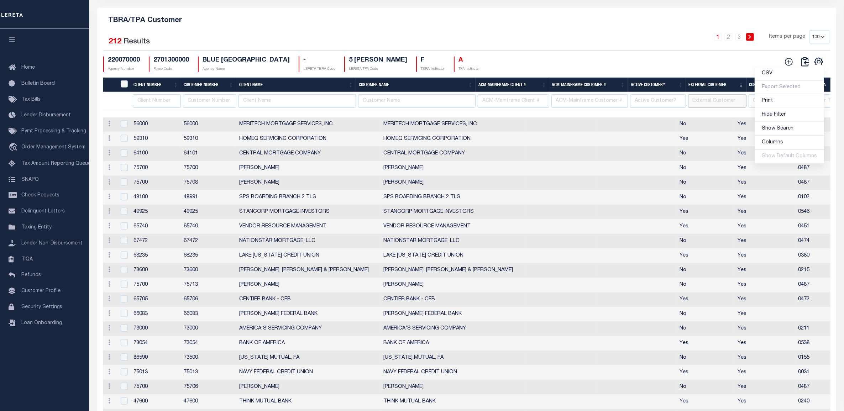
drag, startPoint x: 718, startPoint y: 107, endPoint x: 723, endPoint y: 110, distance: 5.4
click at [718, 107] on input "text" at bounding box center [717, 101] width 58 height 14
type input "No"
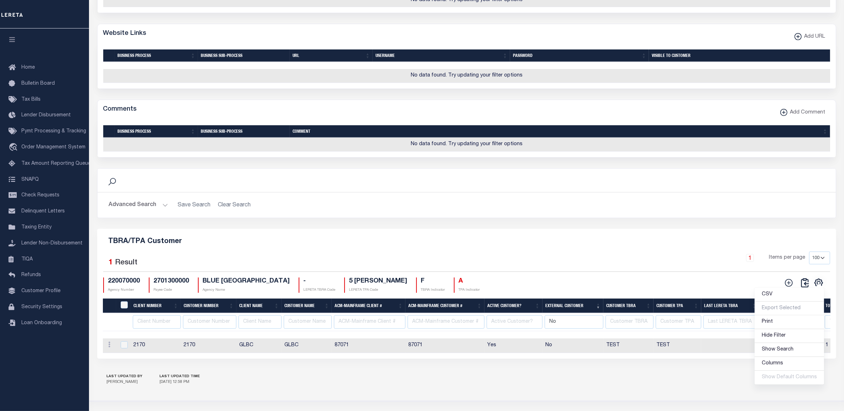
scroll to position [660, 0]
